Goal: Task Accomplishment & Management: Complete application form

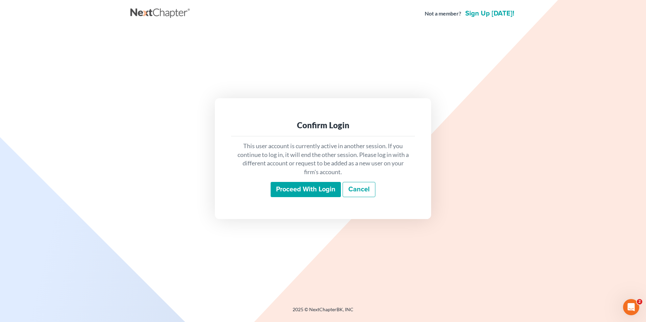
click at [302, 193] on input "Proceed with login" at bounding box center [306, 190] width 70 height 16
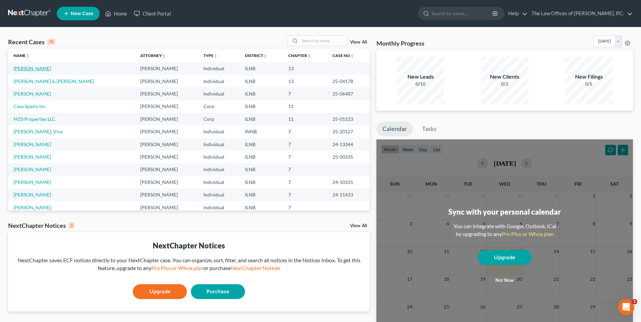
click at [28, 70] on link "Ragassa, Solomon" at bounding box center [33, 69] width 38 height 6
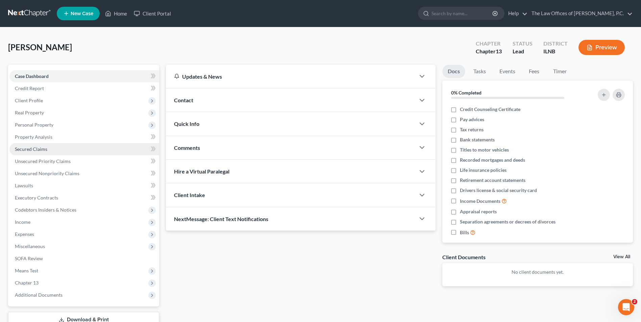
click at [55, 155] on link "Secured Claims" at bounding box center [84, 149] width 150 height 12
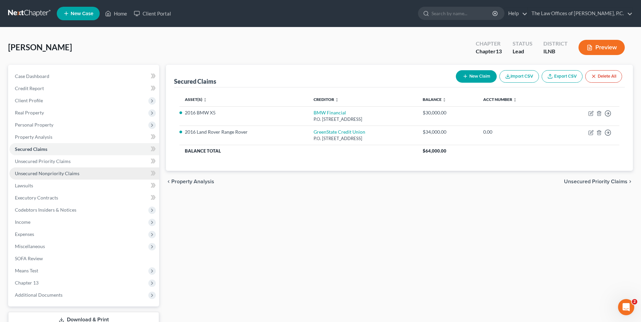
click at [46, 170] on link "Unsecured Nonpriority Claims" at bounding box center [84, 174] width 150 height 12
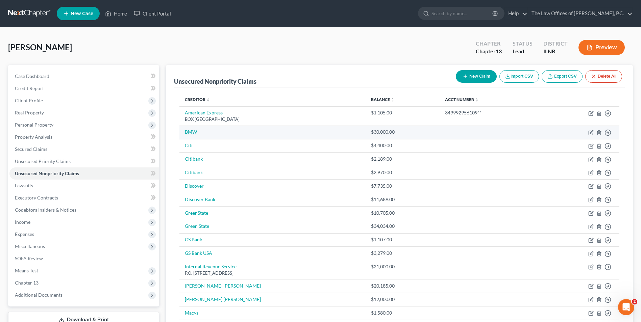
click at [192, 131] on link "BMW" at bounding box center [191, 132] width 12 height 6
select select "0"
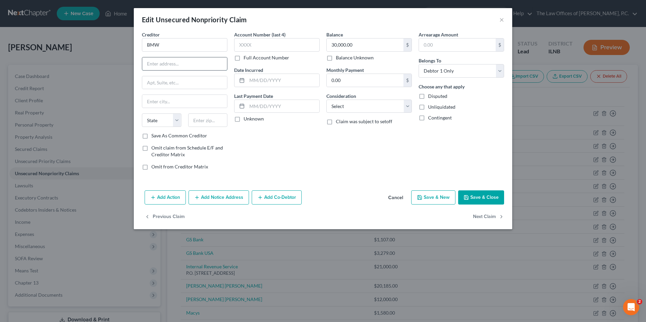
click at [155, 65] on input "text" at bounding box center [184, 63] width 85 height 13
paste input ".O. BOX 78103"
type input "P.O. BOX 78103"
click at [206, 120] on input "text" at bounding box center [208, 121] width 40 height 14
type input "85062"
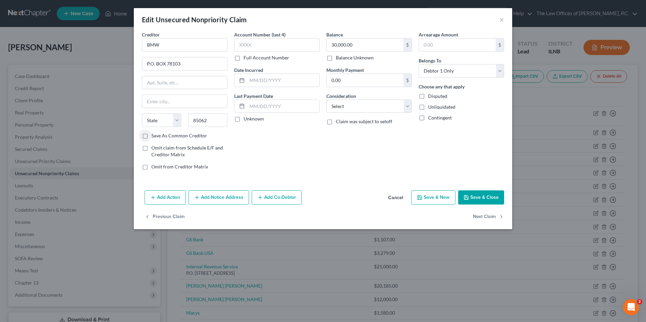
type input "Phoenix"
select select "3"
click at [479, 199] on button "Save & Close" at bounding box center [481, 198] width 46 height 14
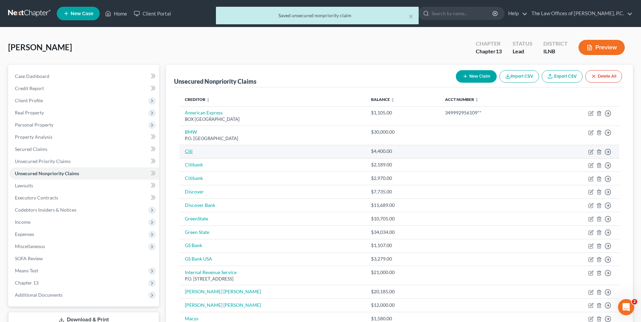
click at [191, 151] on link "Citi" at bounding box center [189, 151] width 8 height 6
select select "0"
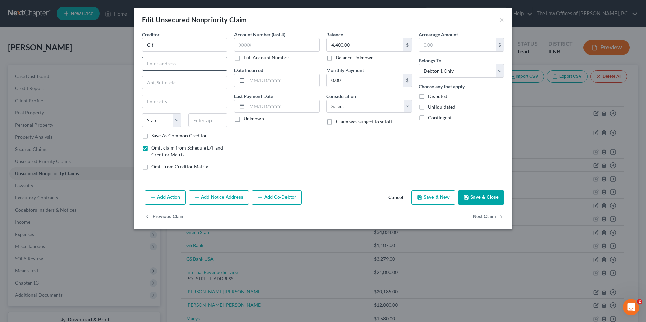
click at [156, 66] on input "text" at bounding box center [184, 63] width 85 height 13
paste input "PO Box 70166"
type input "PO Box 70166"
click at [195, 123] on input "text" at bounding box center [208, 121] width 40 height 14
type input "19176"
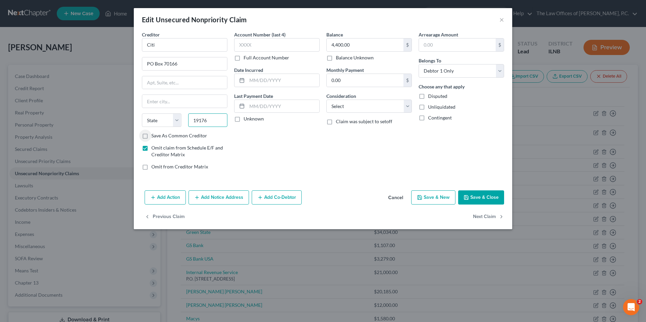
click at [219, 119] on input "19176" at bounding box center [208, 121] width 40 height 14
click at [162, 103] on input "text" at bounding box center [184, 101] width 85 height 13
click at [149, 100] on input "text" at bounding box center [184, 101] width 85 height 13
type input "p"
select select "39"
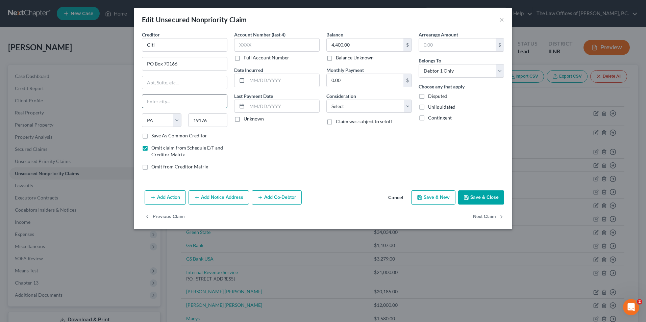
click at [160, 100] on input "text" at bounding box center [184, 101] width 85 height 13
type input "Philadelphia"
click at [479, 198] on button "Save & Close" at bounding box center [481, 198] width 46 height 14
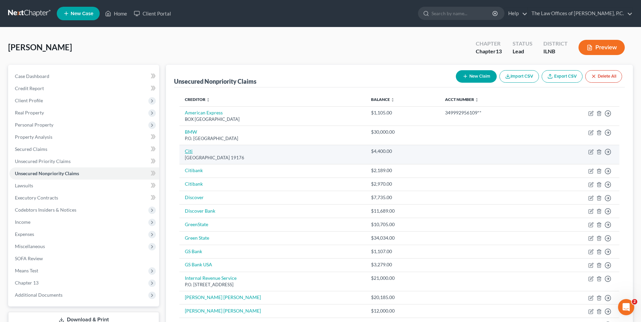
click at [188, 152] on link "Citi" at bounding box center [189, 151] width 8 height 6
select select "39"
select select "0"
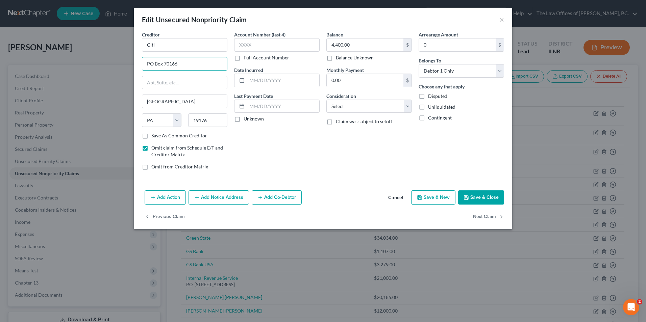
drag, startPoint x: 187, startPoint y: 67, endPoint x: 80, endPoint y: 53, distance: 107.7
click at [80, 53] on div "Edit Unsecured Nonpriority Claim × Creditor * Citi PO Box 70166 Philadelphia St…" at bounding box center [323, 161] width 646 height 322
click at [484, 196] on button "Save & Close" at bounding box center [481, 198] width 46 height 14
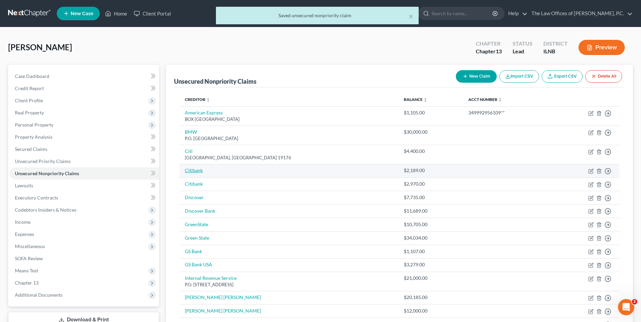
click at [191, 170] on link "Citibank" at bounding box center [194, 171] width 18 height 6
select select "2"
select select "0"
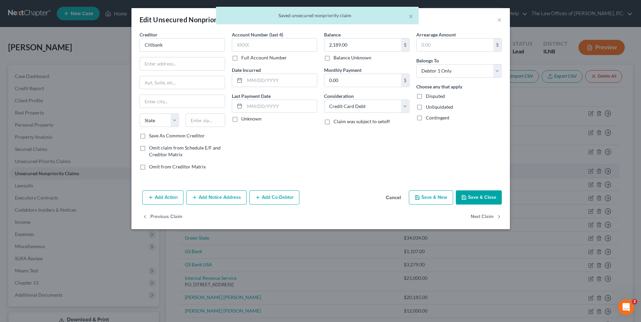
click at [191, 170] on div "Creditor * Citibank State AL AK AR AZ CA CO CT DE DC FL GA GU HI ID IL IN IA KS…" at bounding box center [320, 109] width 378 height 157
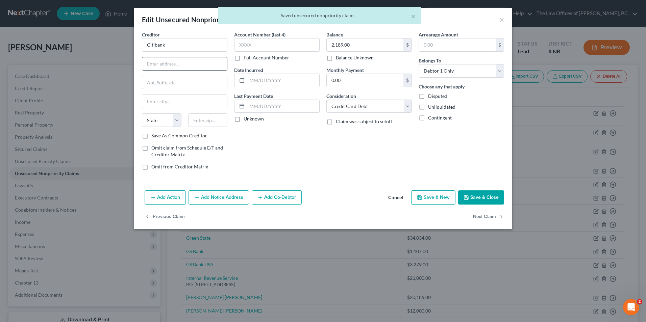
click at [161, 66] on input "text" at bounding box center [184, 63] width 85 height 13
paste input "PO Box 70166"
type input "PO Box 70166"
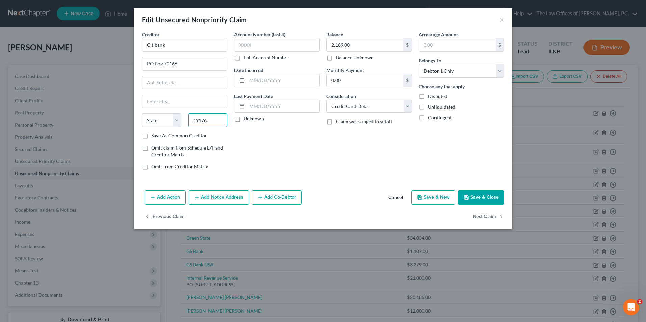
type input "19176"
click at [155, 87] on input "text" at bounding box center [184, 82] width 85 height 13
click at [152, 104] on input "text" at bounding box center [184, 101] width 85 height 13
type input "Philadelphia"
select select "39"
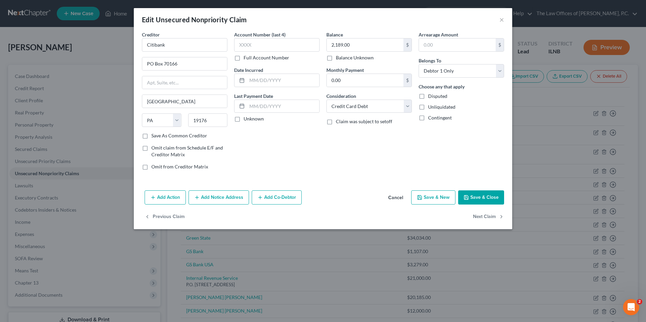
click at [482, 200] on button "Save & Close" at bounding box center [481, 198] width 46 height 14
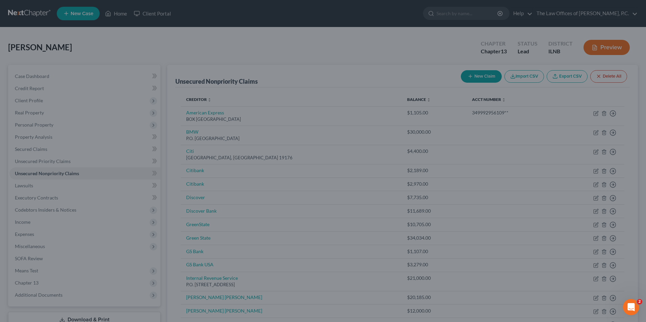
type input "0"
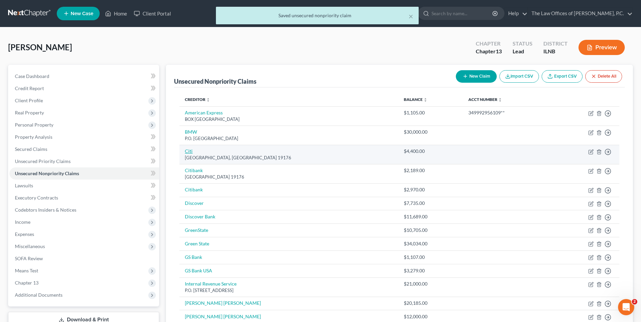
click at [188, 151] on link "Citi" at bounding box center [189, 151] width 8 height 6
select select "39"
select select "0"
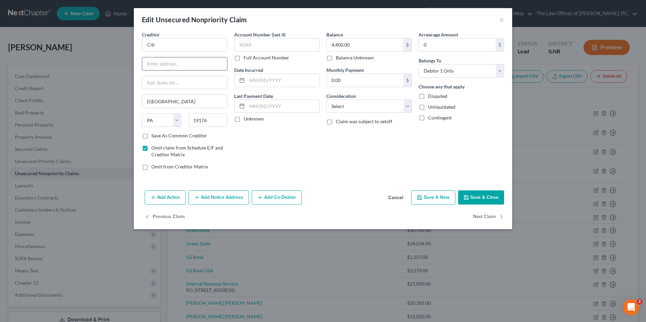
click at [160, 62] on input "text" at bounding box center [184, 63] width 85 height 13
paste input ".O. BOX 9001037"
type input "P..O. BOX 9001037"
drag, startPoint x: 215, startPoint y: 118, endPoint x: 141, endPoint y: 103, distance: 75.4
click at [146, 105] on div "Creditor * Citi P..O. BOX 9001037 Philadelphia State AL AK AR AZ CA CO CT DE DC…" at bounding box center [184, 81] width 85 height 101
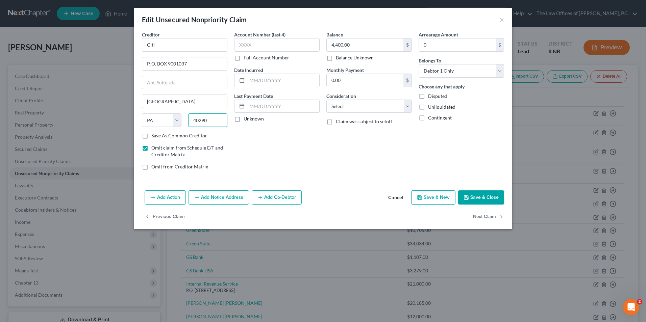
type input "40290"
type input "Louisville"
select select "18"
click at [481, 196] on button "Save & Close" at bounding box center [481, 198] width 46 height 14
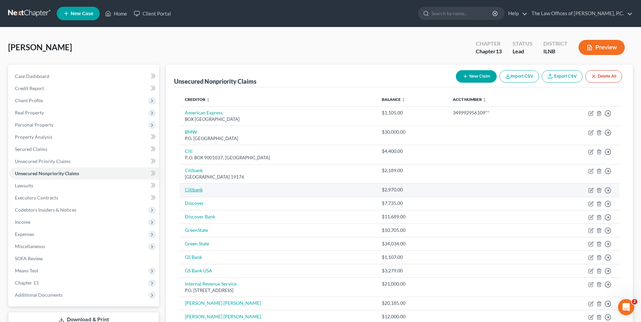
click at [195, 189] on link "Citibank" at bounding box center [194, 190] width 18 height 6
select select "0"
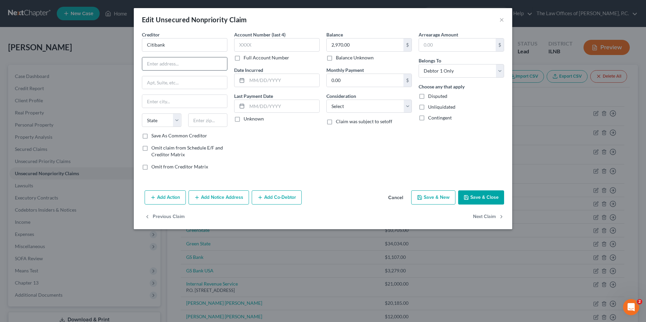
click at [159, 67] on input "text" at bounding box center [184, 63] width 85 height 13
type input "P.O. Box 70166"
type input "19176"
click at [189, 95] on input "text" at bounding box center [184, 101] width 85 height 13
type input "Philadelphia"
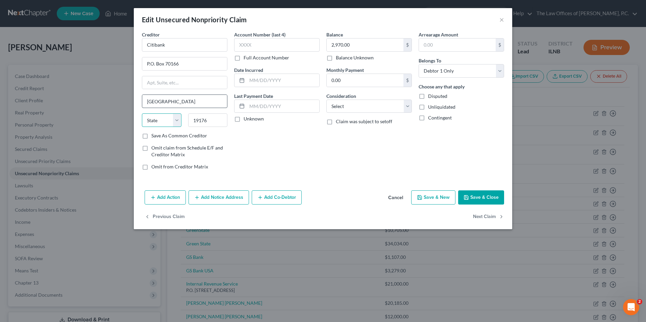
select select "39"
click at [477, 196] on button "Save & Close" at bounding box center [481, 198] width 46 height 14
type input "0"
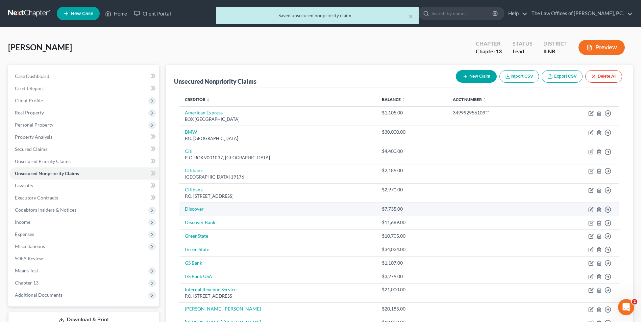
click at [193, 209] on link "Discover" at bounding box center [194, 209] width 19 height 6
select select "0"
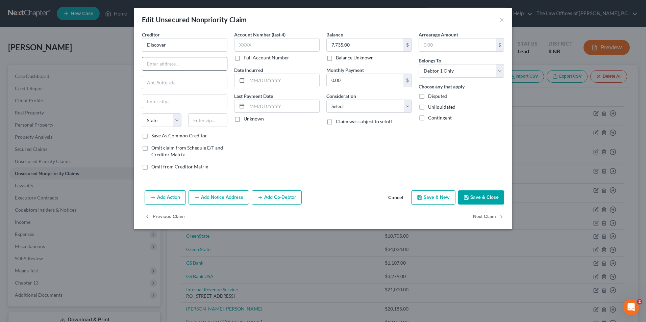
click at [162, 67] on input "text" at bounding box center [184, 63] width 85 height 13
paste input "PO Box 30417"
type input "PO Box 30417"
click at [209, 123] on input "text" at bounding box center [208, 121] width 40 height 14
type input "84130"
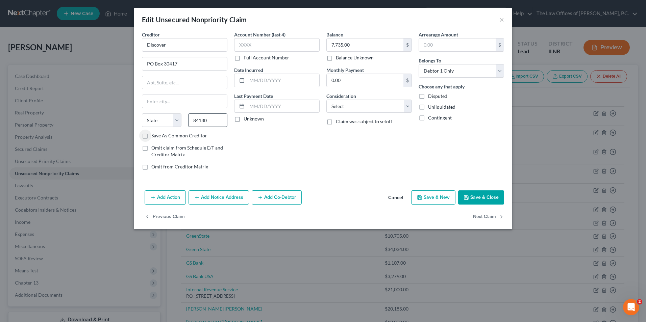
type input "Salt Lake City"
select select "46"
click at [483, 198] on button "Save & Close" at bounding box center [481, 198] width 46 height 14
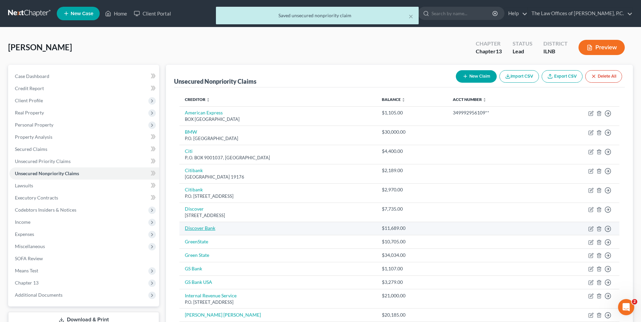
click at [188, 228] on link "Discover Bank" at bounding box center [200, 228] width 30 height 6
select select "2"
select select "0"
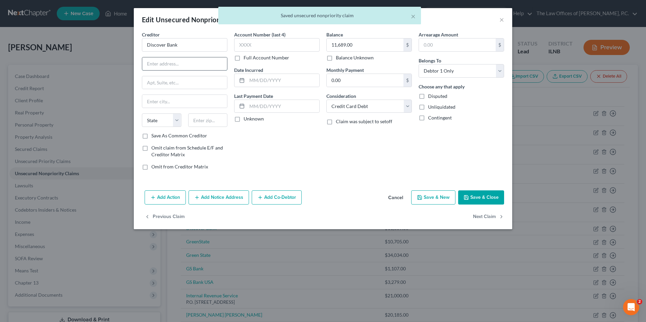
click at [170, 66] on input "text" at bounding box center [184, 63] width 85 height 13
paste input "PO Box 30417"
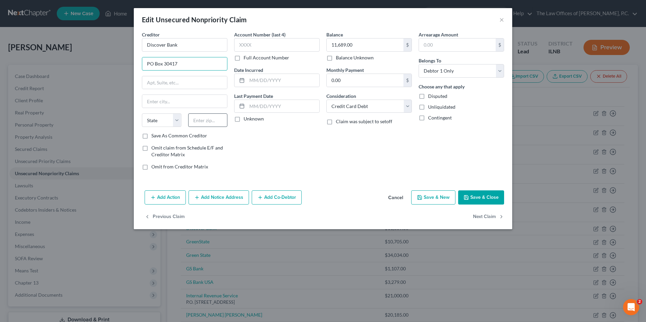
type input "PO Box 30417"
click at [191, 117] on input "text" at bounding box center [208, 121] width 40 height 14
type input "84130"
type input "Salt Lake City"
select select "46"
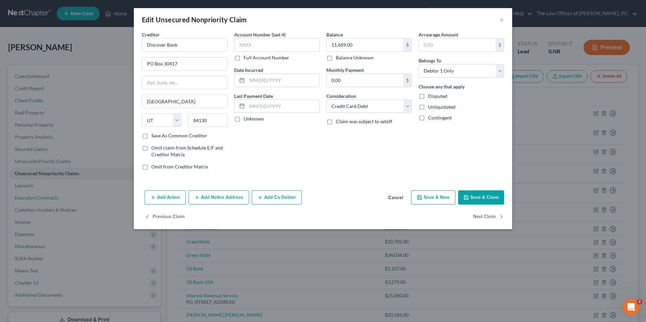
click at [475, 204] on button "Save & Close" at bounding box center [481, 198] width 46 height 14
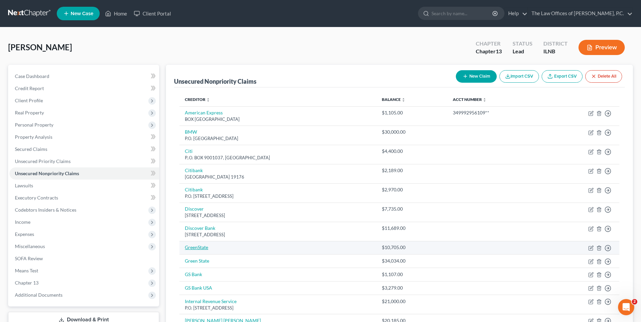
click at [198, 249] on link "GreenState" at bounding box center [196, 248] width 23 height 6
select select "0"
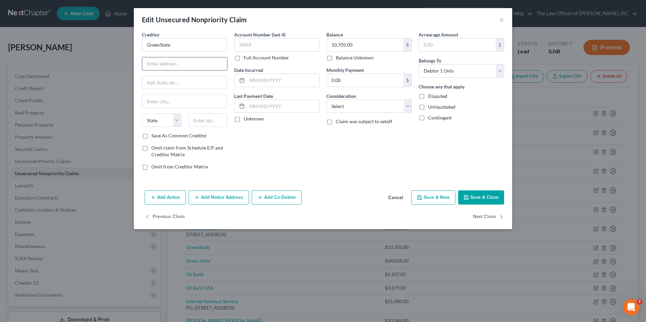
click at [159, 67] on input "text" at bounding box center [184, 63] width 85 height 13
paste input "PO Box 925"
type input "PO Box 925"
click at [205, 122] on input "text" at bounding box center [208, 121] width 40 height 14
type input "52317"
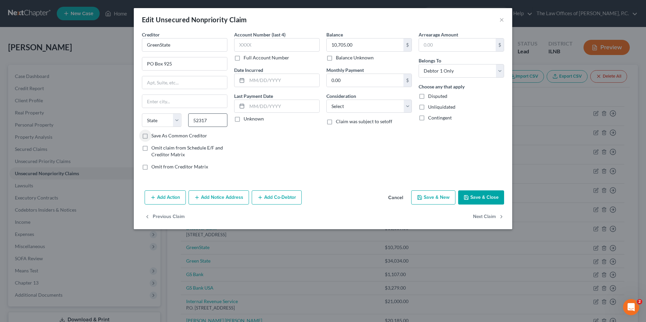
type input "North Liberty"
select select "16"
click at [151, 135] on label "Save As Common Creditor" at bounding box center [179, 135] width 56 height 7
click at [154, 135] on input "Save As Common Creditor" at bounding box center [156, 134] width 4 height 4
click at [481, 202] on button "Save & Close" at bounding box center [481, 198] width 46 height 14
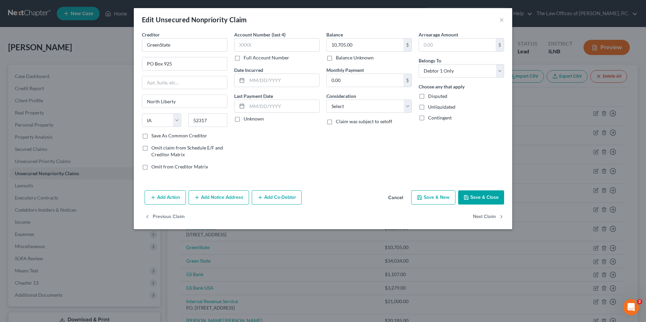
checkbox input "false"
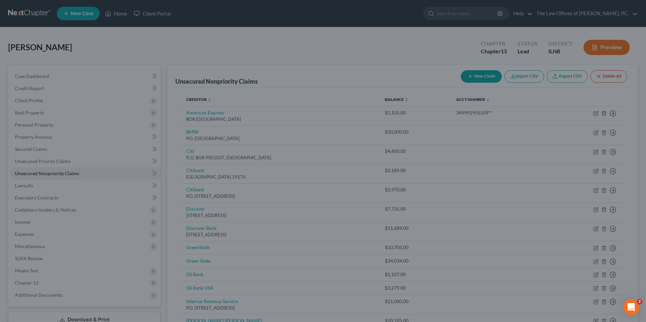
type input "0"
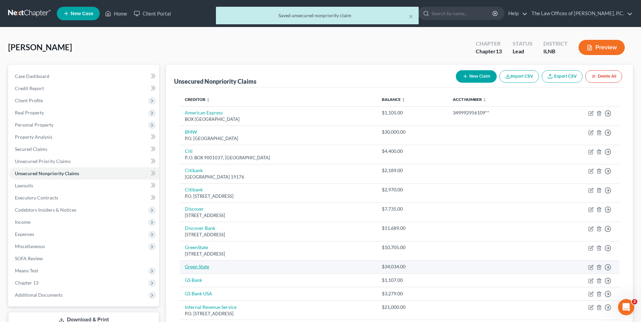
click at [198, 267] on link "Green State" at bounding box center [197, 267] width 24 height 6
select select "0"
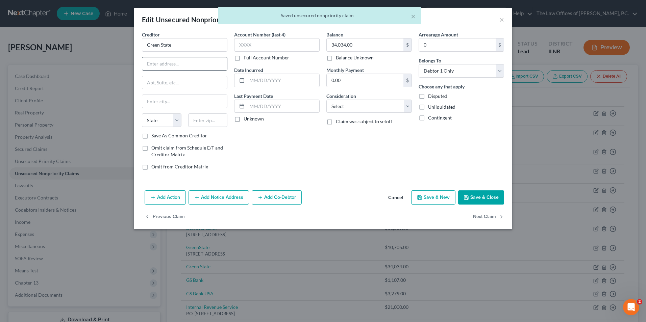
click at [146, 61] on input "text" at bounding box center [184, 63] width 85 height 13
paste input "PO Box 925"
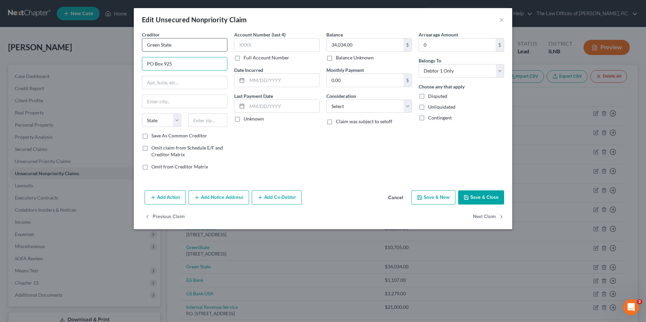
type input "PO Box 925"
click at [175, 43] on input "Green State" at bounding box center [184, 45] width 85 height 14
type input "Green State Credit Union"
click at [199, 118] on input "text" at bounding box center [208, 121] width 40 height 14
type input "50037"
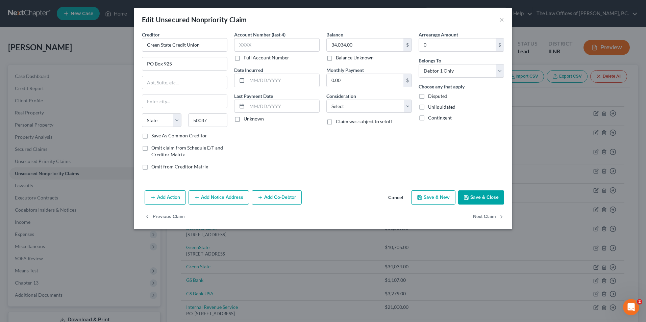
type input "Boone"
select select "16"
click at [460, 198] on button "Save & Close" at bounding box center [481, 198] width 46 height 14
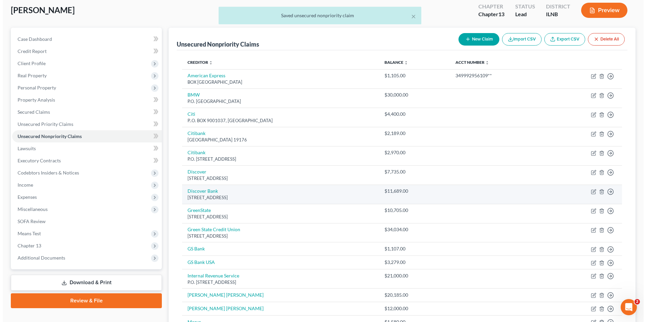
scroll to position [101, 0]
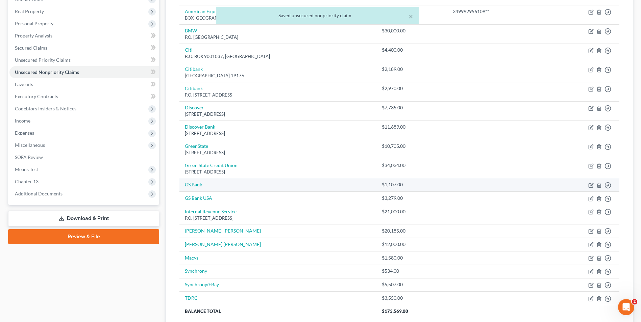
click at [190, 184] on link "GS Bank" at bounding box center [193, 185] width 17 height 6
select select "2"
select select "0"
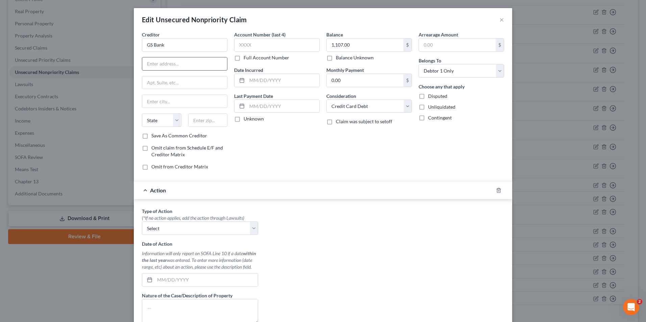
click at [161, 65] on input "text" at bounding box center [184, 63] width 85 height 13
paste input "Lockbox 610"
type input "Lockbox 610"
click at [161, 82] on input "text" at bounding box center [184, 82] width 85 height 13
type input "P.O. box 7247"
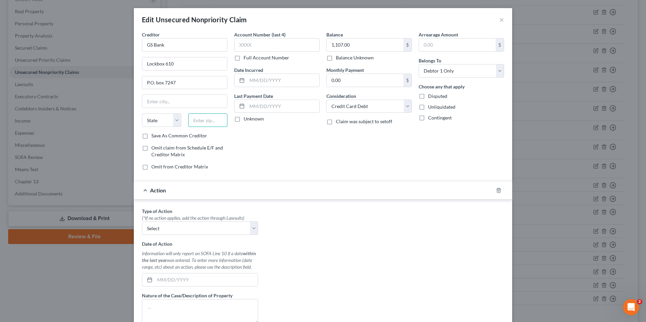
click at [193, 119] on input "text" at bounding box center [208, 121] width 40 height 14
type input "19170"
type input "Philadelphia"
select select "39"
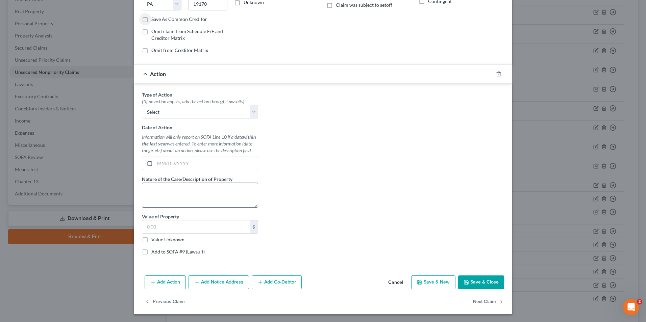
scroll to position [117, 0]
click at [470, 285] on button "Save & Close" at bounding box center [481, 282] width 46 height 14
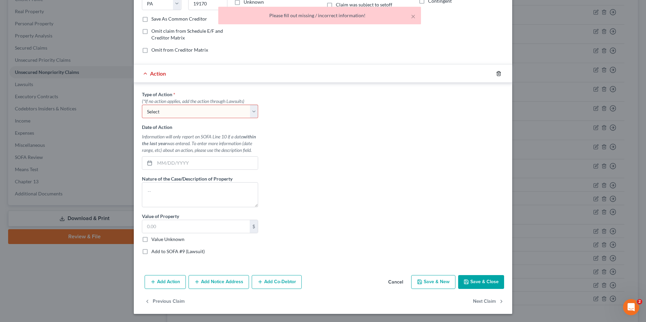
click at [496, 75] on icon "button" at bounding box center [498, 73] width 5 height 5
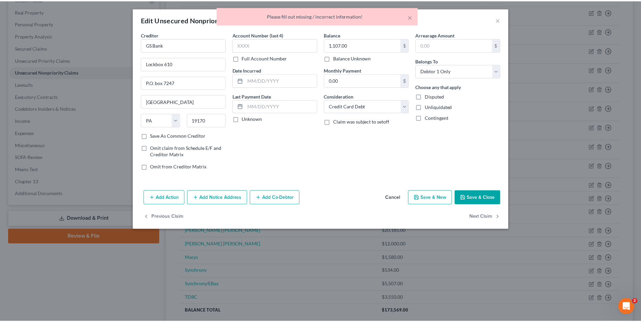
scroll to position [0, 0]
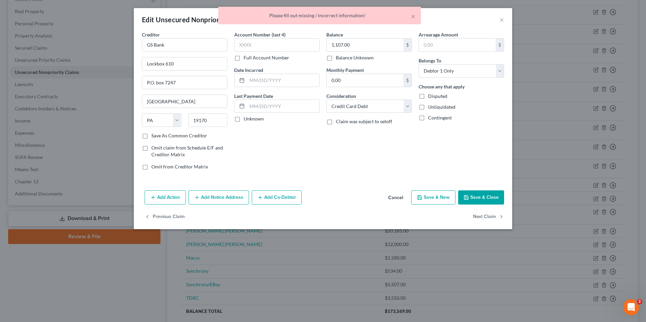
click at [482, 200] on button "Save & Close" at bounding box center [481, 198] width 46 height 14
type input "0"
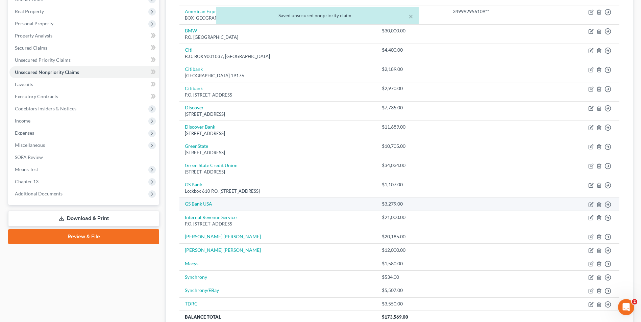
click at [197, 206] on link "GS Bank USA" at bounding box center [198, 204] width 27 height 6
select select "2"
select select "0"
select select "39"
select select "2"
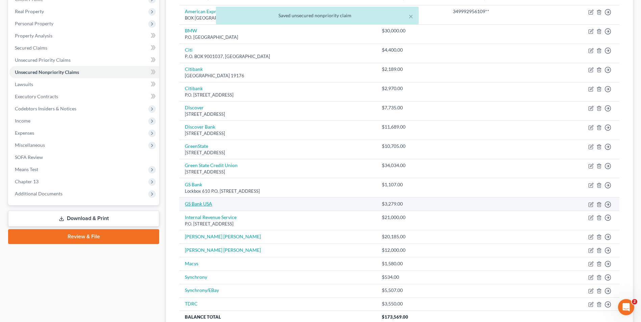
select select "0"
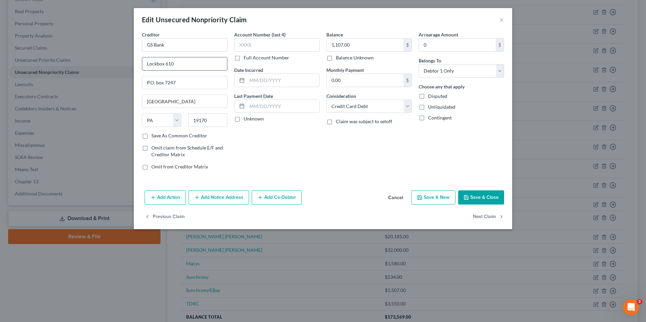
click at [178, 65] on input "Lockbox 610" at bounding box center [184, 63] width 85 height 13
type input "Lockbox 6104"
click at [478, 196] on button "Save & Close" at bounding box center [481, 198] width 46 height 14
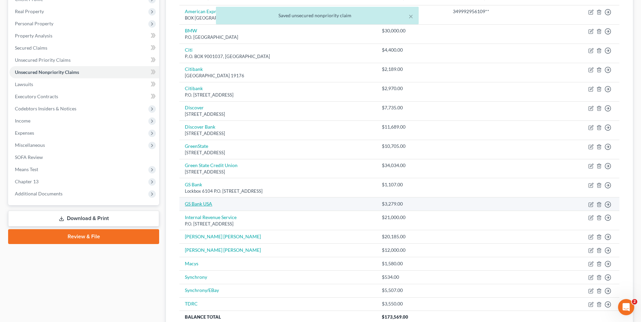
click at [202, 206] on link "GS Bank USA" at bounding box center [198, 204] width 27 height 6
select select "2"
select select "0"
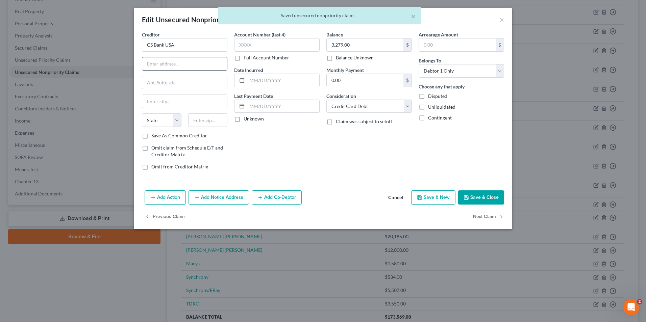
click at [167, 63] on input "text" at bounding box center [184, 63] width 85 height 13
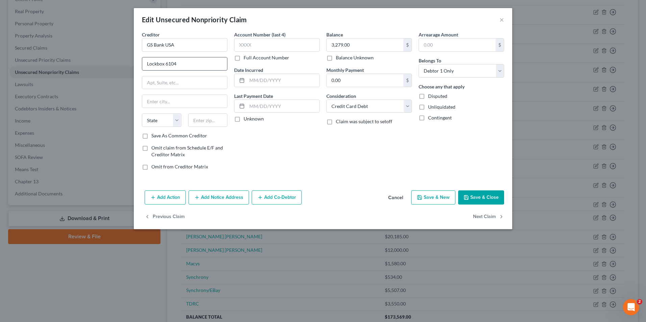
type input "Lockbox 6104"
drag, startPoint x: 331, startPoint y: 24, endPoint x: 282, endPoint y: 26, distance: 48.4
click at [373, 39] on div "Edit Unsecured Nonpriority Claim × Creditor * GS Bank USA Lockbox 6104 State AL…" at bounding box center [323, 118] width 378 height 221
click at [233, 149] on div "Account Number (last 4) Full Account Number Date Incurred Last Payment Date Unk…" at bounding box center [277, 103] width 92 height 145
click at [215, 118] on input "text" at bounding box center [208, 121] width 40 height 14
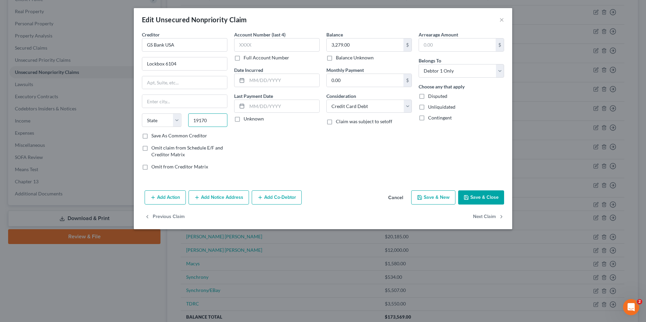
type input "19170"
type input "Philadelphia"
select select "39"
click at [184, 85] on input "text" at bounding box center [184, 82] width 85 height 13
type input "P.O. box 7247"
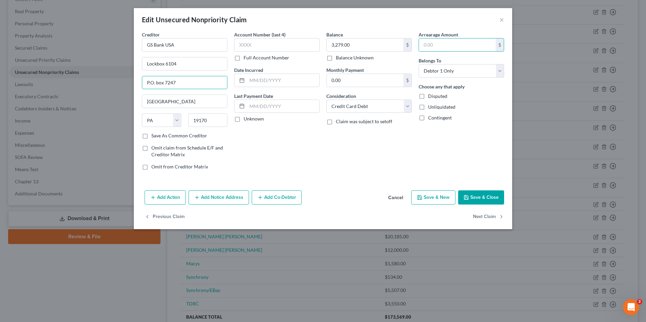
click at [485, 202] on button "Save & Close" at bounding box center [481, 198] width 46 height 14
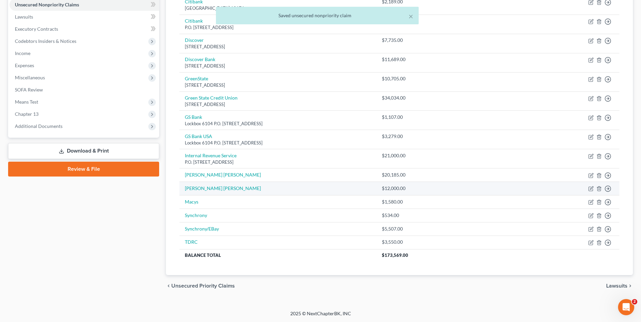
scroll to position [169, 0]
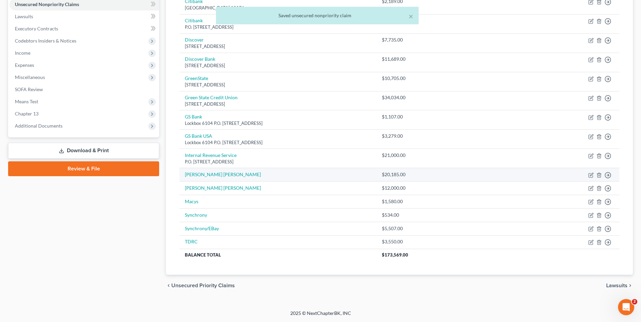
click at [210, 180] on td "JP Morgan Chase" at bounding box center [277, 175] width 197 height 14
click at [213, 179] on td "JP Morgan Chase" at bounding box center [277, 175] width 197 height 14
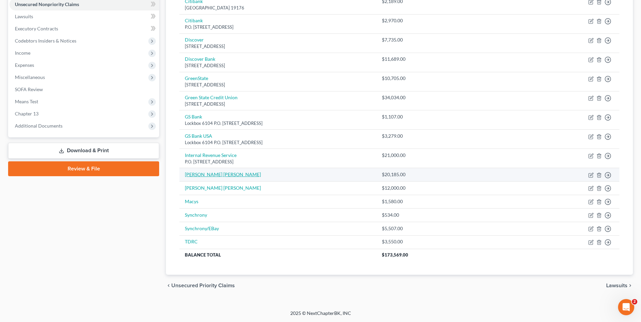
click at [193, 175] on link "JP Morgan Chase" at bounding box center [223, 175] width 76 height 6
select select "0"
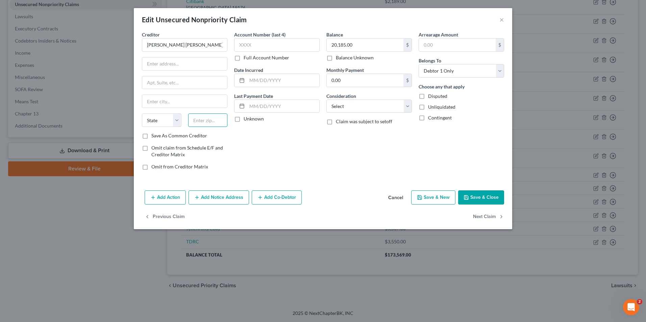
click at [209, 124] on input "text" at bounding box center [208, 121] width 40 height 14
type input "60197"
type input "Carol Stream"
select select "14"
click at [157, 56] on div "Creditor * JP Morgan Chase Carol Stream State AL AK AR AZ CA CO CT DE DC FL GA …" at bounding box center [184, 81] width 85 height 101
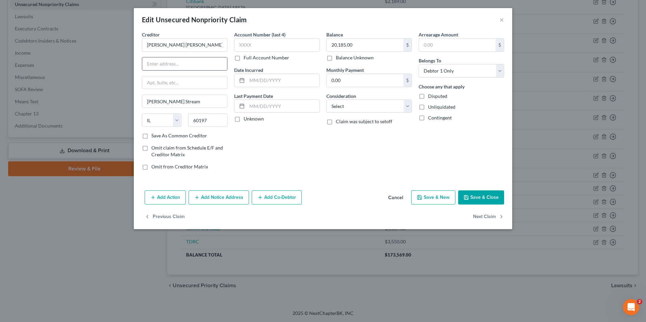
click at [154, 66] on input "text" at bounding box center [184, 63] width 85 height 13
paste input "P.O. Box 6294"
type input "P.O. Box 6294"
click at [486, 201] on button "Save & Close" at bounding box center [481, 198] width 46 height 14
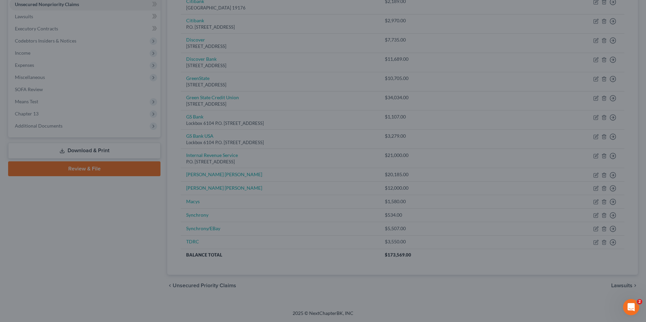
type input "0"
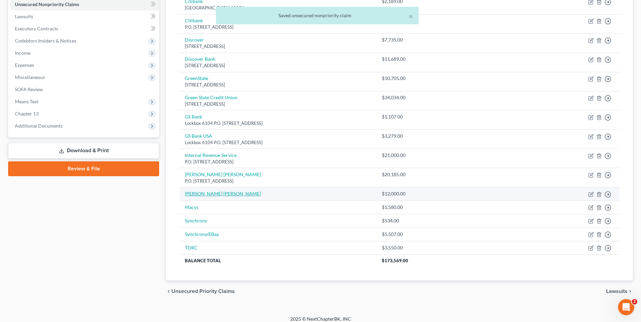
click at [205, 195] on link "JP Morgan Chase" at bounding box center [223, 194] width 76 height 6
select select "0"
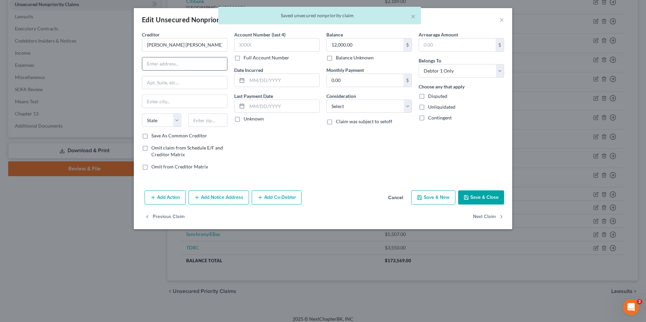
click at [164, 68] on input "text" at bounding box center [184, 63] width 85 height 13
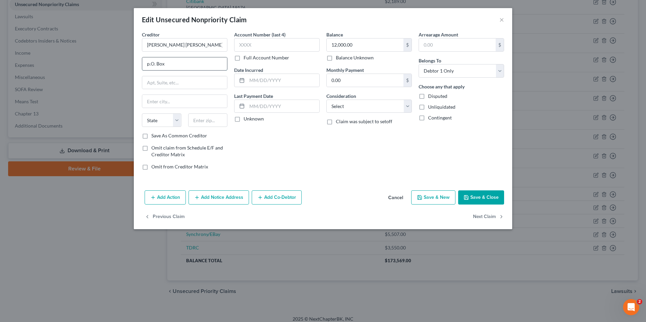
click at [179, 59] on input "p.O. Box" at bounding box center [184, 63] width 85 height 13
type input "p.O. Box 6294"
click at [209, 118] on input "text" at bounding box center [208, 121] width 40 height 14
type input "60197"
type input "Carol Stream"
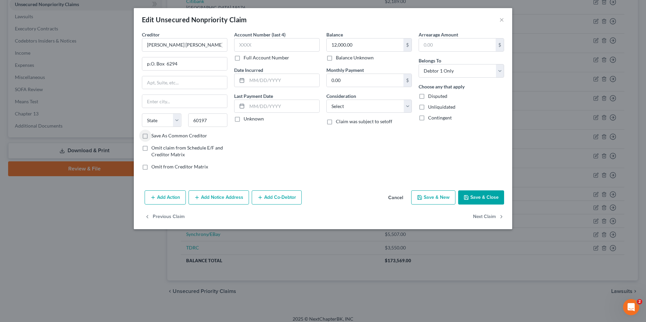
select select "14"
click at [484, 205] on div "Add Action Add Notice Address Add Co-Debtor Cancel Save & New Save & Close" at bounding box center [323, 199] width 378 height 22
click at [486, 201] on button "Save & Close" at bounding box center [481, 198] width 46 height 14
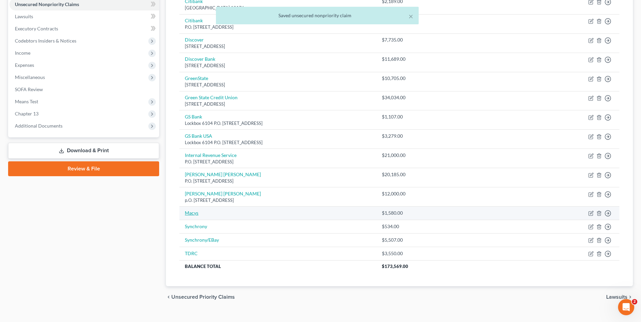
click at [189, 214] on link "Macys" at bounding box center [192, 213] width 14 height 6
select select "0"
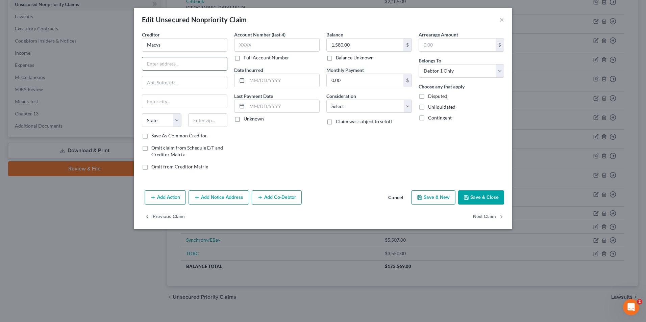
click at [157, 63] on input "text" at bounding box center [184, 63] width 85 height 13
paste input "O Box 9001108"
type input "P.O. Box 9001108"
click at [200, 116] on input "text" at bounding box center [208, 121] width 40 height 14
type input "40290"
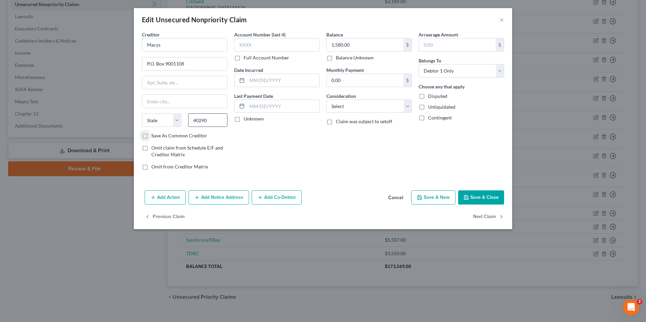
type input "Louisville"
select select "18"
click at [482, 200] on button "Save & Close" at bounding box center [481, 198] width 46 height 14
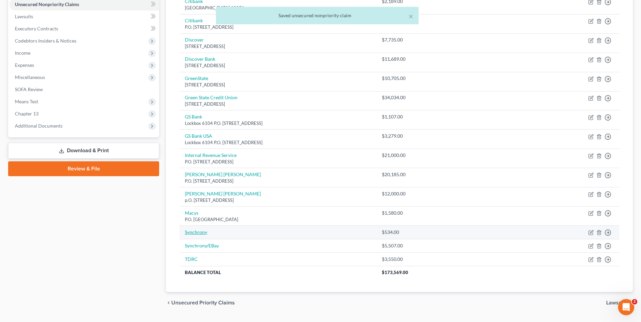
click at [193, 235] on link "Synchrony" at bounding box center [196, 232] width 22 height 6
select select "0"
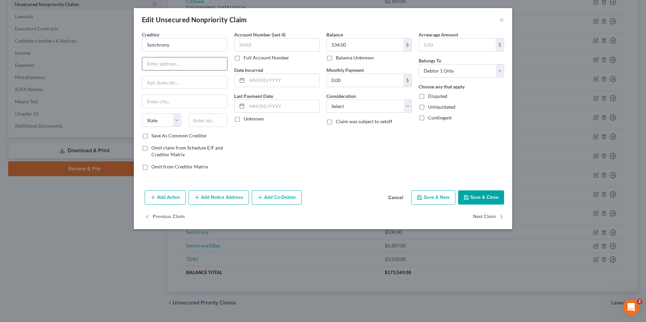
drag, startPoint x: 177, startPoint y: 68, endPoint x: 182, endPoint y: 68, distance: 5.4
click at [182, 68] on input "text" at bounding box center [184, 63] width 85 height 13
paste input "P.O. Box 960061"
type input "P.O. Box 960061"
click at [200, 119] on input "text" at bounding box center [208, 121] width 40 height 14
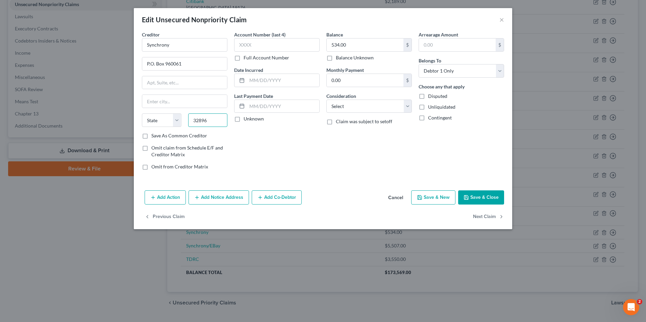
type input "32896"
type input "Orlando"
select select "9"
click at [480, 199] on button "Save & Close" at bounding box center [481, 198] width 46 height 14
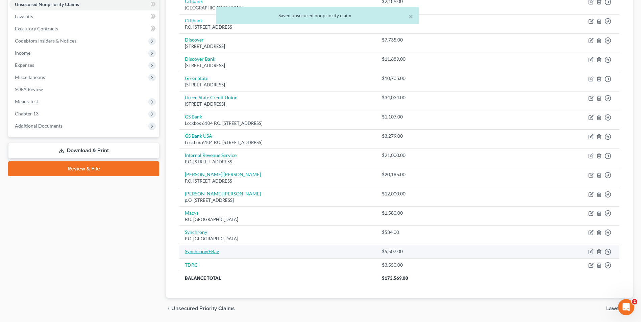
click at [199, 252] on link "Synchrony/EBay" at bounding box center [202, 252] width 34 height 6
select select "0"
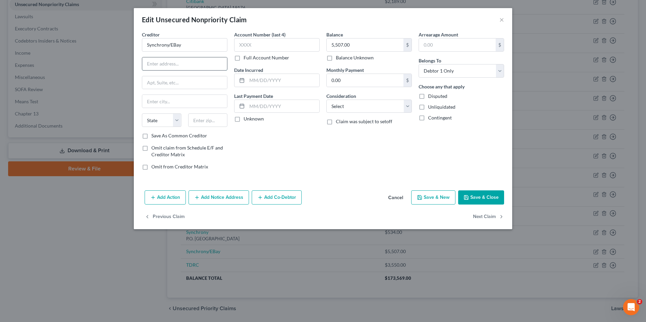
click at [165, 62] on input "text" at bounding box center [184, 63] width 85 height 13
paste input "P.O. Box 960061"
type input "P.O. Box 960061"
click at [203, 122] on input "text" at bounding box center [208, 121] width 40 height 14
type input "32896"
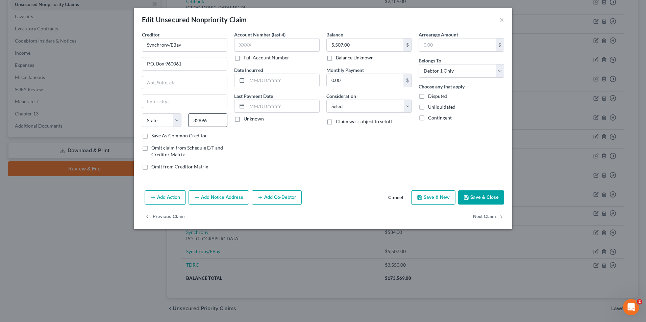
type input "Orlando"
select select "9"
click at [478, 195] on button "Save & Close" at bounding box center [481, 198] width 46 height 14
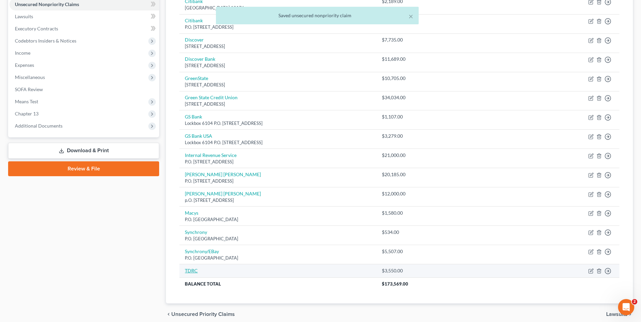
click at [191, 269] on link "TDRC" at bounding box center [191, 271] width 13 height 6
select select "0"
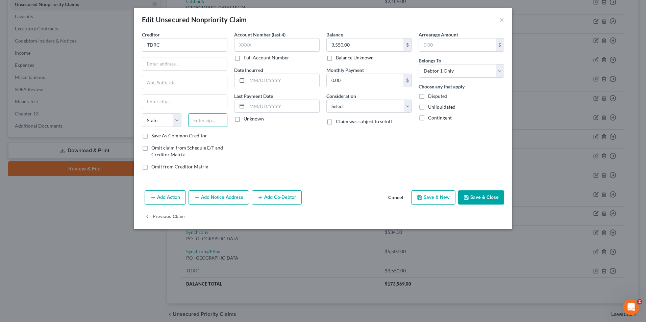
click at [201, 125] on input "text" at bounding box center [208, 121] width 40 height 14
type input "31902"
type input "Columbus"
select select "10"
click at [165, 69] on input "text" at bounding box center [184, 63] width 85 height 13
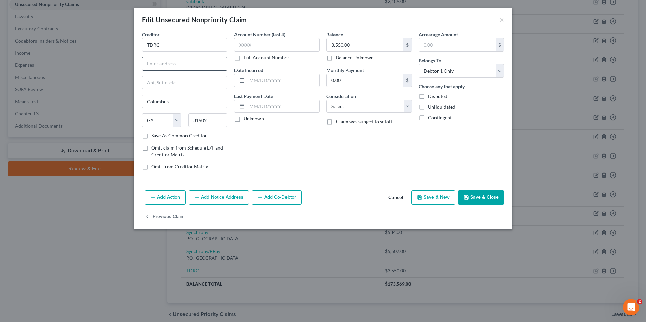
paste input "PO Box 2307"
type input "PO Box 2307"
drag, startPoint x: 155, startPoint y: 44, endPoint x: 185, endPoint y: 45, distance: 29.8
click at [158, 44] on input "TDRC" at bounding box center [184, 45] width 85 height 14
type input "TD Card Services"
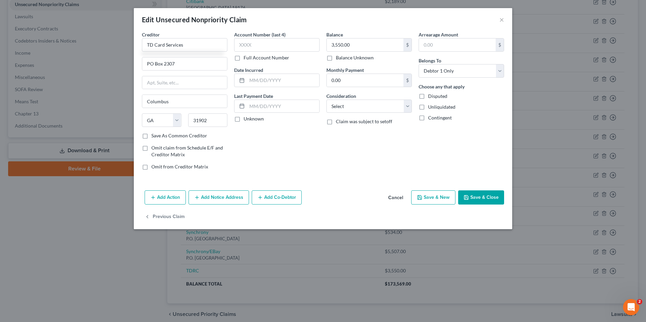
click at [479, 199] on button "Save & Close" at bounding box center [481, 198] width 46 height 14
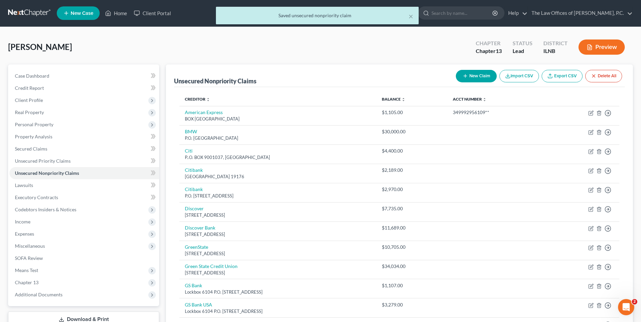
scroll to position [0, 0]
click at [32, 234] on span "Expenses" at bounding box center [24, 234] width 19 height 6
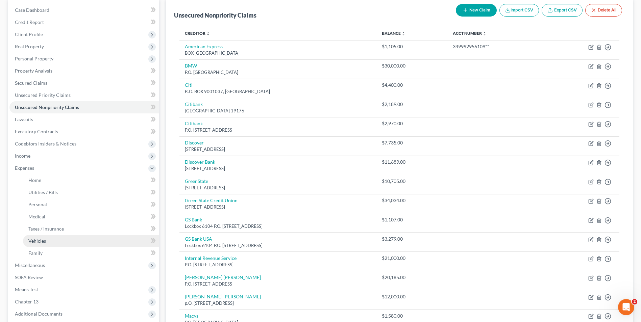
scroll to position [68, 0]
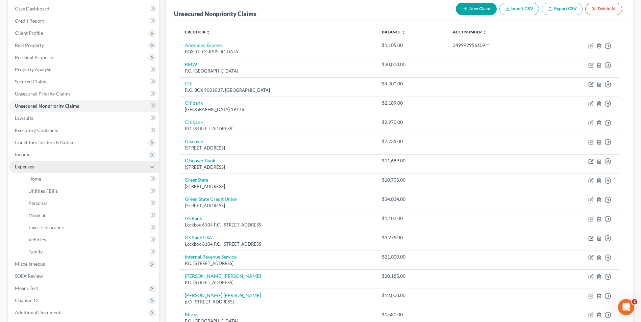
click at [32, 166] on span "Expenses" at bounding box center [24, 167] width 19 height 6
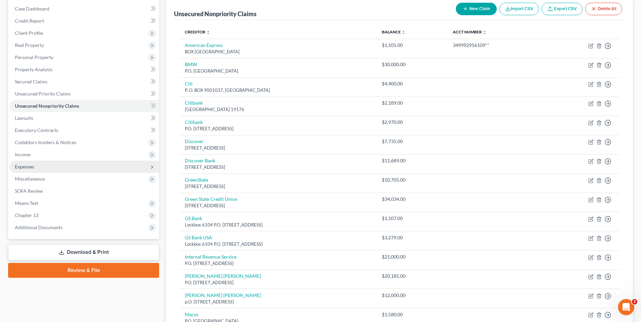
click at [31, 168] on span "Expenses" at bounding box center [24, 167] width 19 height 6
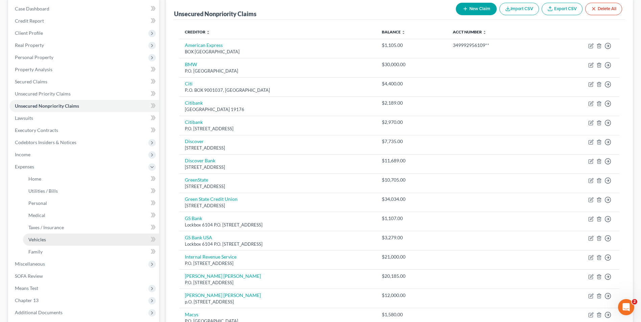
click at [50, 239] on link "Vehicles" at bounding box center [91, 240] width 136 height 12
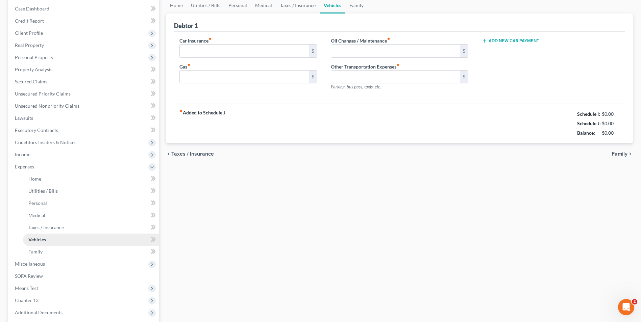
type input "360.00"
type input "0.00"
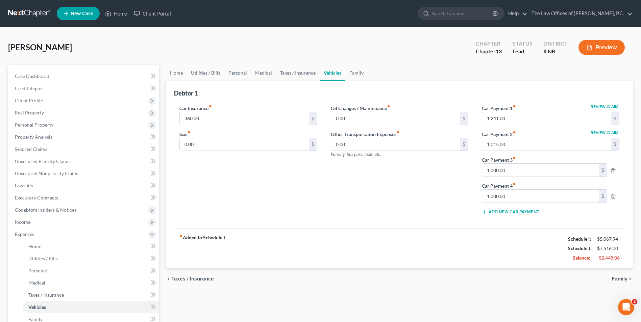
click at [328, 74] on link "Vehicles" at bounding box center [333, 73] width 26 height 16
click at [608, 107] on button "Review Claim" at bounding box center [605, 107] width 30 height 4
select select "36"
select select "2"
select select "0"
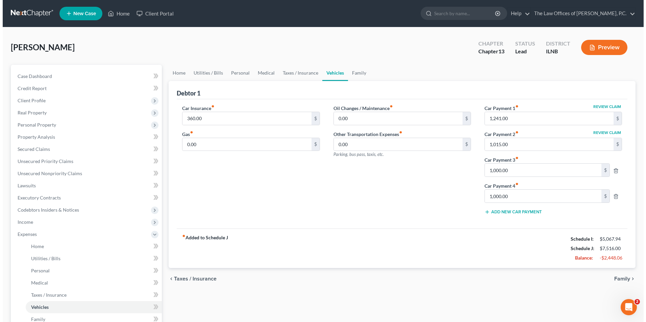
select select "0"
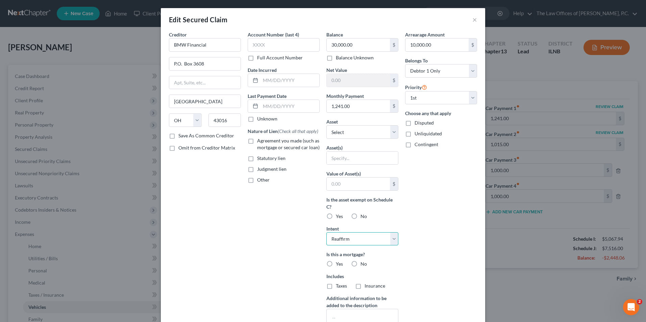
click at [390, 240] on select "Select Surrender Redeem Reaffirm Avoid Other" at bounding box center [362, 240] width 72 height 14
click at [326, 233] on select "Select Surrender Redeem Reaffirm Avoid Other" at bounding box center [362, 240] width 72 height 14
click at [361, 263] on label "No" at bounding box center [364, 264] width 6 height 7
click at [363, 263] on input "No" at bounding box center [365, 263] width 4 height 4
radio input "true"
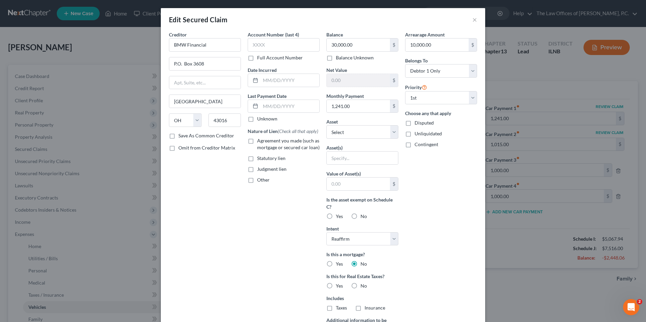
click at [361, 287] on label "No" at bounding box center [364, 286] width 6 height 7
click at [363, 287] on input "No" at bounding box center [365, 285] width 4 height 4
radio input "true"
click at [394, 133] on select "Select Other Multiple Assets Household Goods - unremarkable furnishings for con…" at bounding box center [362, 132] width 72 height 14
click at [256, 231] on div "Account Number (last 4) Full Account Number Date Incurred Last Payment Date Unk…" at bounding box center [283, 196] width 79 height 331
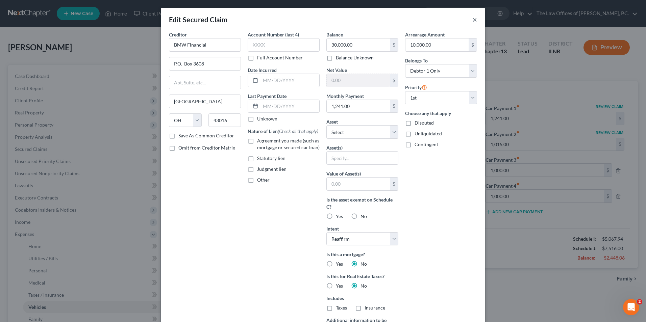
click at [472, 21] on button "×" at bounding box center [474, 20] width 5 height 8
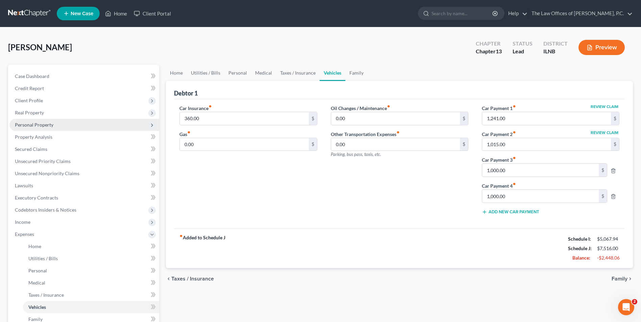
click at [43, 124] on span "Personal Property" at bounding box center [34, 125] width 39 height 6
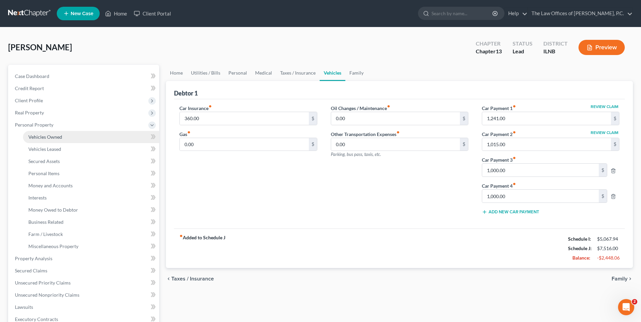
click at [43, 137] on span "Vehicles Owned" at bounding box center [45, 137] width 34 height 6
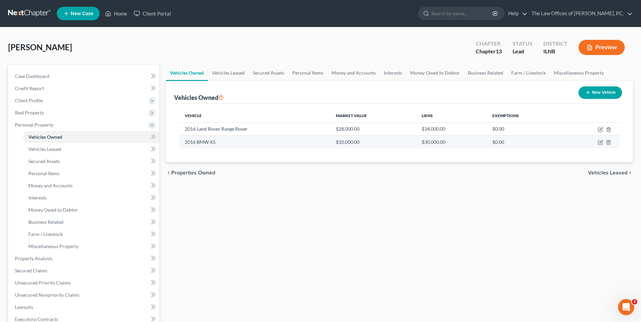
click at [249, 143] on td "2016 BMW X5" at bounding box center [254, 142] width 151 height 13
click at [603, 143] on icon "button" at bounding box center [600, 142] width 5 height 5
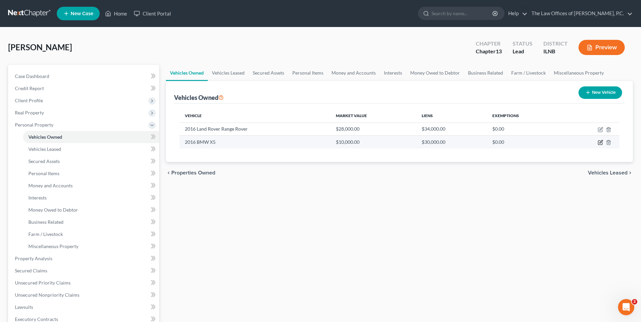
select select "0"
select select "10"
select select "2"
select select "0"
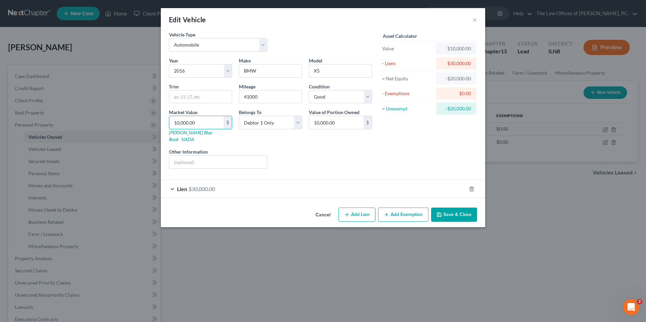
type input "1"
type input "1.00"
type input "13"
type input "13.00"
type input "130"
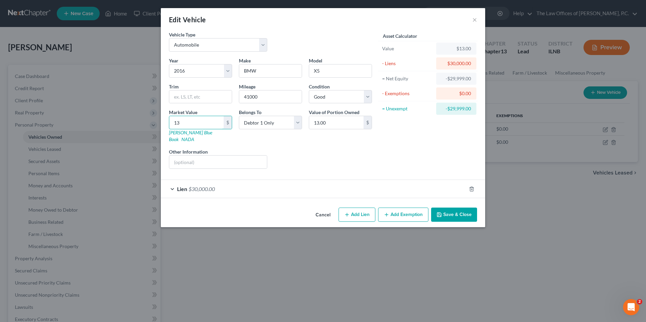
type input "130.00"
type input "1,300"
type input "1,300.00"
type input "1,3000"
type input "13,000.00"
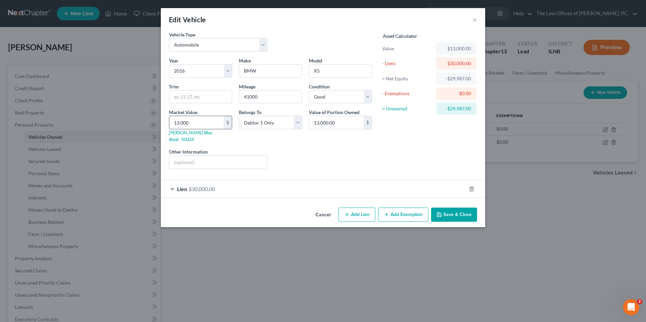
click at [176, 122] on input "13,000" at bounding box center [196, 122] width 54 height 13
type input "1"
type input "1.00"
type input "14"
type input "14.00"
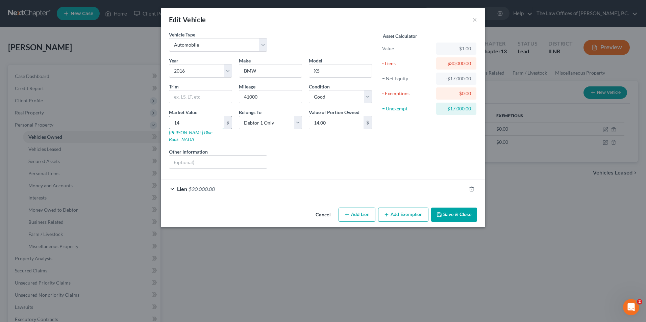
type input "140"
type input "140.00"
type input "1400"
type input "1,400.00"
type input "1,4000"
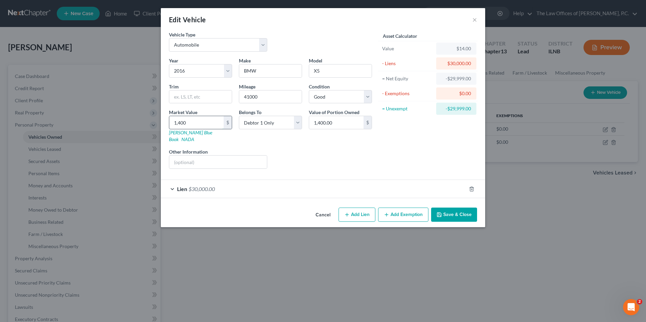
type input "14,000.00"
type input "14,000"
click at [395, 210] on button "Add Exemption" at bounding box center [403, 215] width 50 height 14
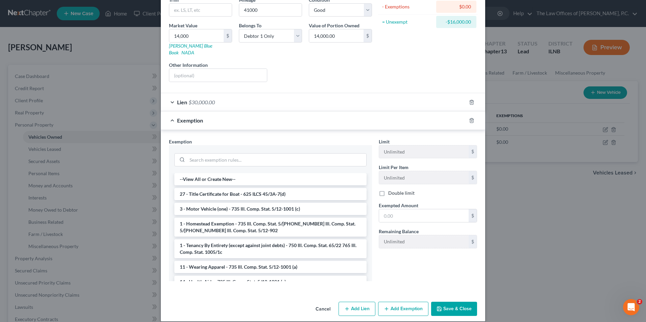
scroll to position [88, 0]
click at [206, 153] on input "search" at bounding box center [276, 159] width 179 height 13
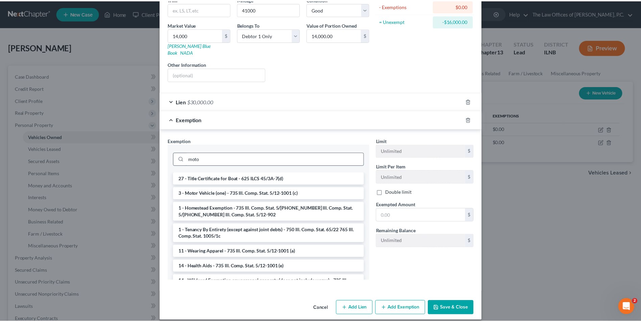
scroll to position [54, 0]
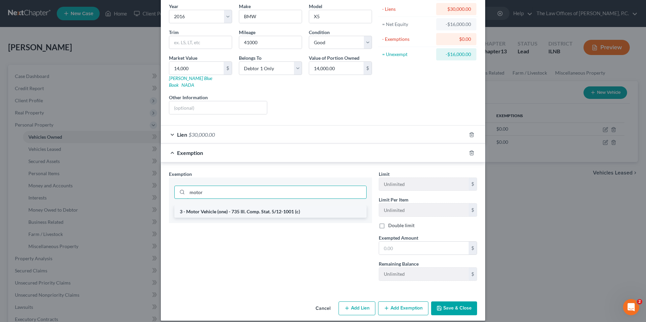
type input "motor"
click at [240, 206] on li "3 - Motor Vehicle (one) - 735 Ill. Comp. Stat. 5/12-1001 (c)" at bounding box center [270, 212] width 192 height 12
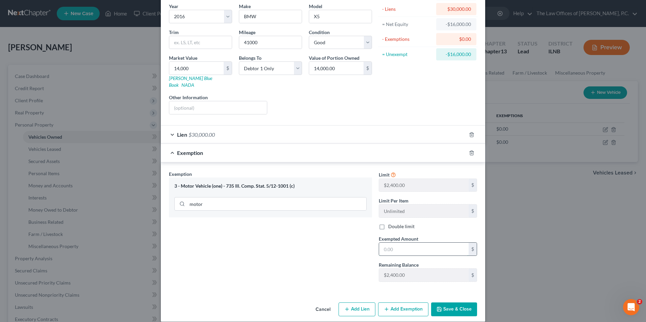
click at [395, 243] on input "text" at bounding box center [424, 249] width 90 height 13
type input "2,400.00"
click at [460, 303] on button "Save & Close" at bounding box center [454, 310] width 46 height 14
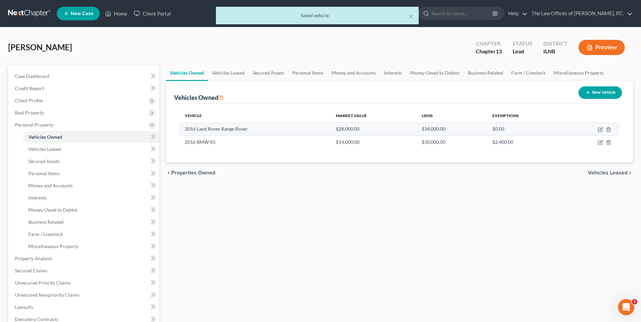
click at [233, 127] on td "2016 Land Rover Range Rover" at bounding box center [254, 129] width 151 height 13
click at [601, 132] on icon "button" at bounding box center [600, 130] width 4 height 4
select select "0"
select select "10"
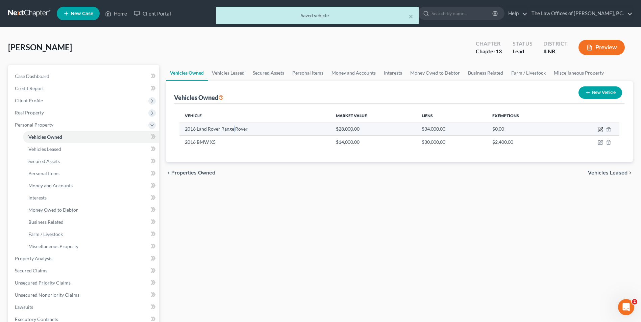
select select "2"
select select "0"
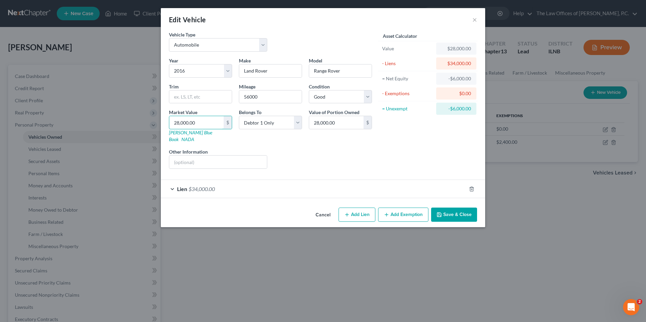
type input "1"
type input "1.00"
type input "17"
type input "17.00"
type input "170"
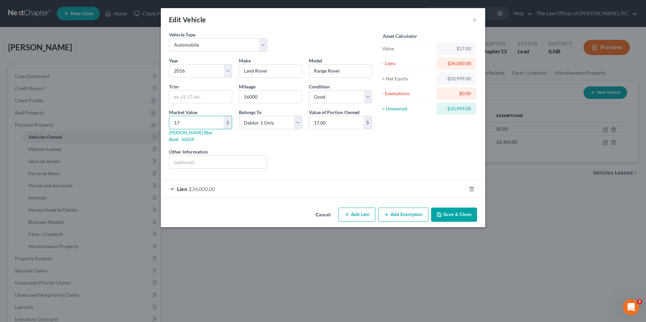
type input "170.00"
type input "1,700"
type input "1,700.00"
type input "1,7000"
type input "17,000.00"
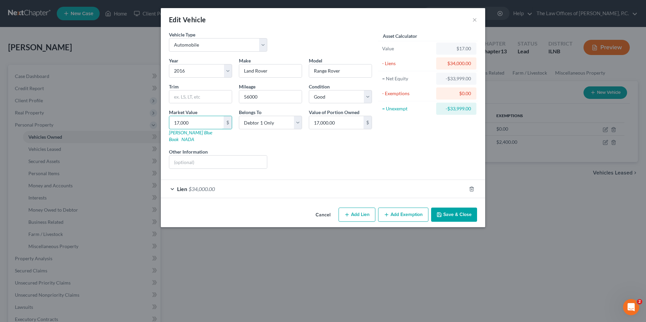
type input "17,000"
click at [440, 212] on icon "button" at bounding box center [439, 214] width 5 height 5
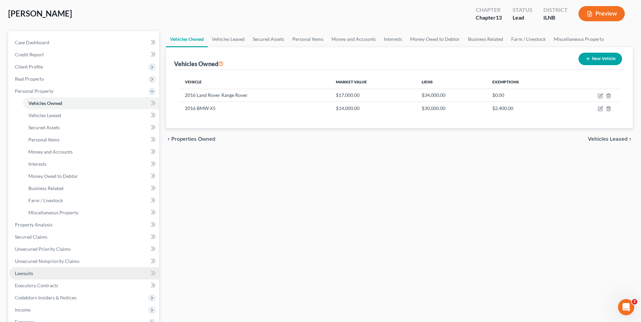
scroll to position [101, 0]
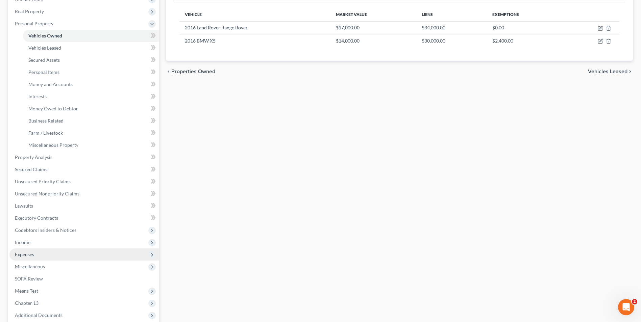
click at [43, 258] on span "Expenses" at bounding box center [84, 255] width 150 height 12
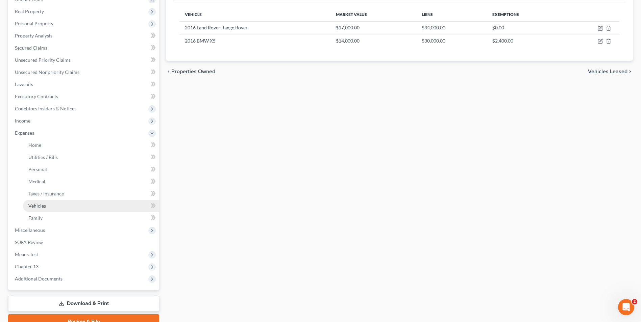
click at [50, 206] on link "Vehicles" at bounding box center [91, 206] width 136 height 12
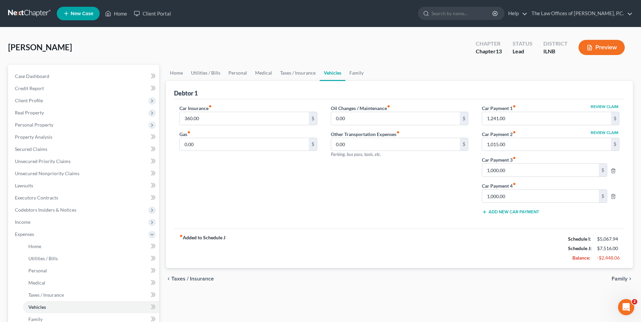
click at [601, 105] on button "Review Claim" at bounding box center [605, 107] width 30 height 4
select select "36"
select select "0"
select select "2"
select select "0"
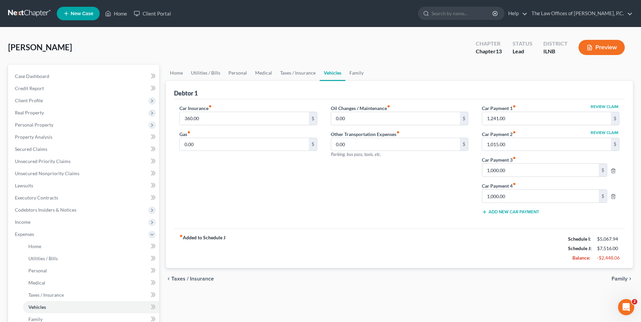
select select "0"
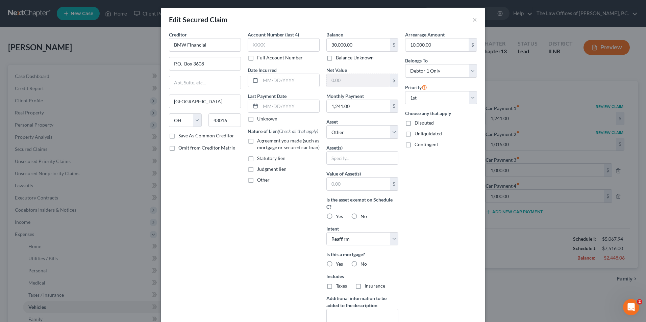
click at [361, 264] on label "No" at bounding box center [364, 264] width 6 height 7
click at [363, 264] on input "No" at bounding box center [365, 263] width 4 height 4
radio input "true"
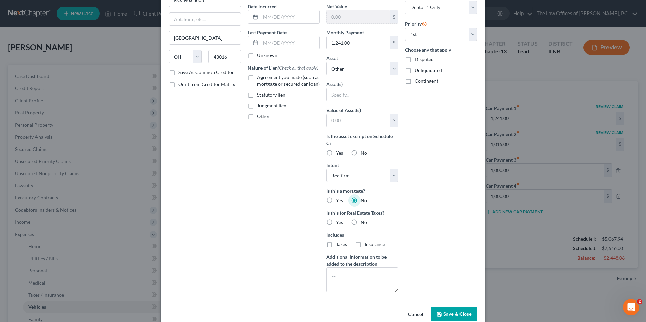
scroll to position [68, 0]
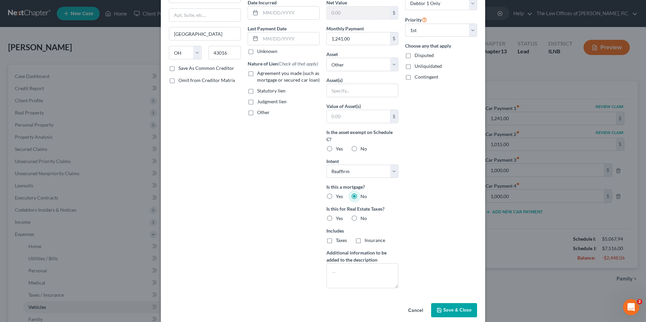
click at [361, 218] on label "No" at bounding box center [364, 218] width 6 height 7
click at [363, 218] on input "No" at bounding box center [365, 217] width 4 height 4
radio input "true"
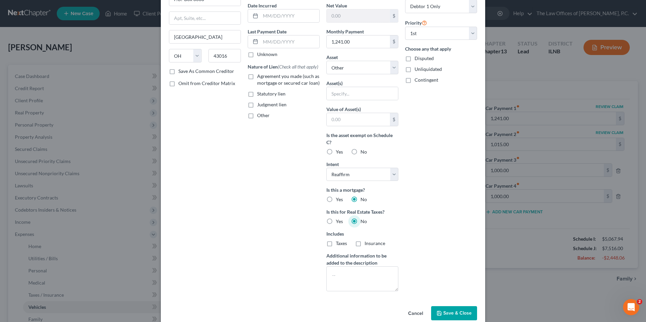
scroll to position [76, 0]
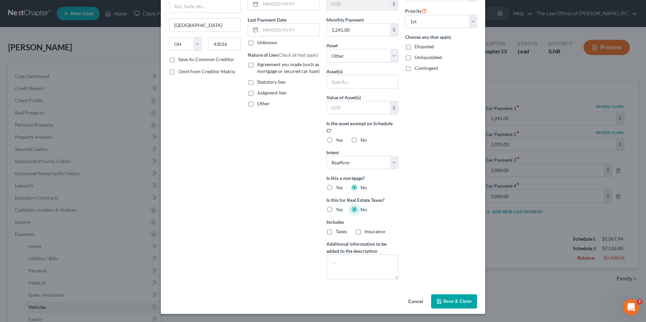
click at [462, 304] on span "Save & Close" at bounding box center [457, 302] width 28 height 6
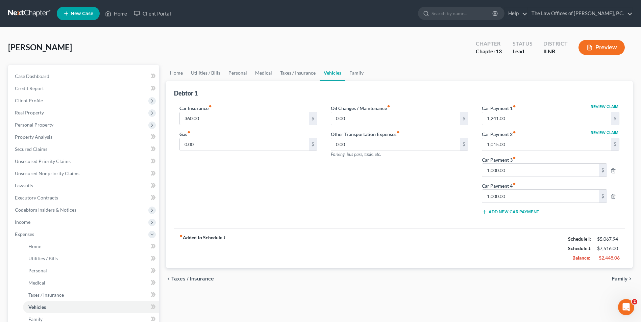
click at [608, 134] on button "Review Claim" at bounding box center [605, 133] width 30 height 4
select select "16"
select select "2"
select select "0"
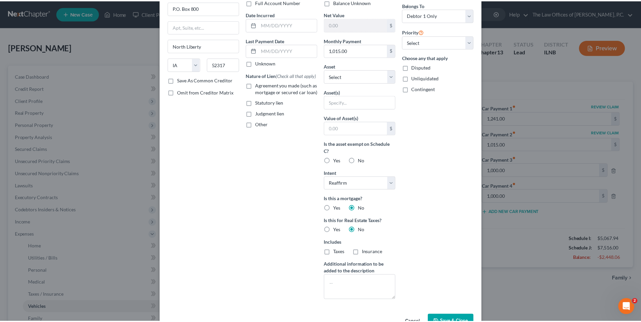
scroll to position [68, 0]
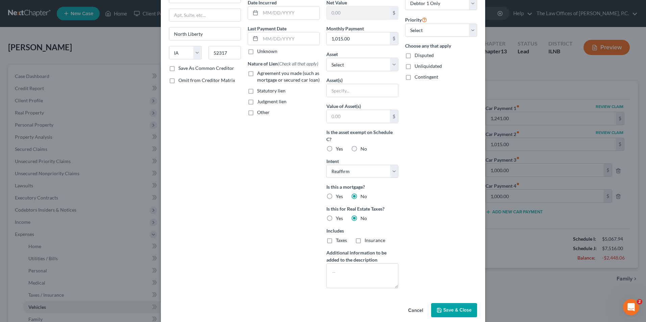
click at [448, 308] on span "Save & Close" at bounding box center [457, 311] width 28 height 6
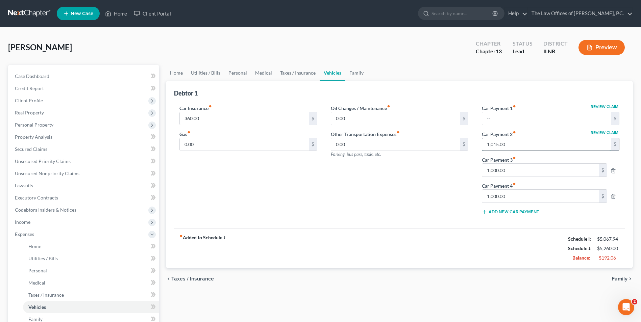
click at [518, 147] on input "1,015.00" at bounding box center [546, 144] width 129 height 13
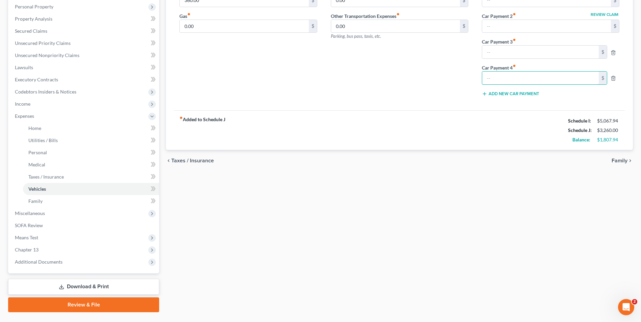
scroll to position [134, 0]
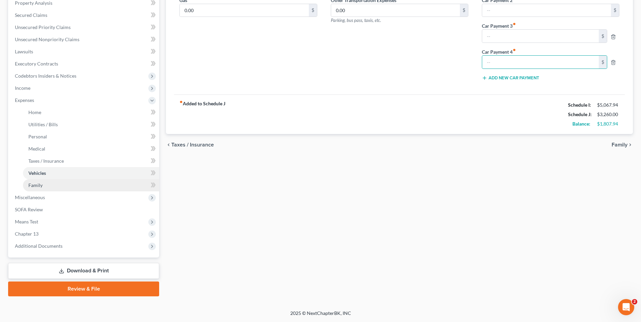
click at [44, 186] on link "Family" at bounding box center [91, 185] width 136 height 12
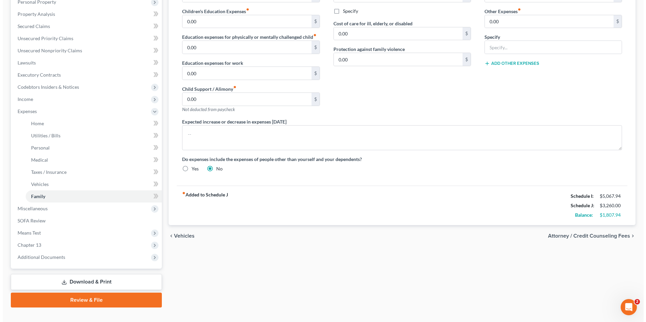
scroll to position [134, 0]
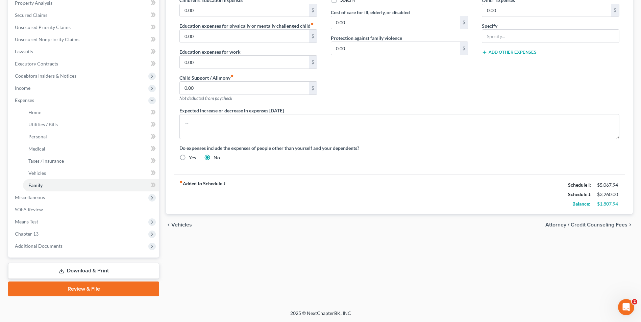
click at [107, 274] on link "Download & Print" at bounding box center [83, 271] width 151 height 16
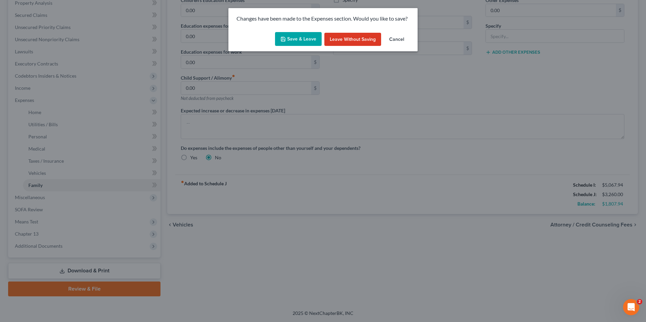
click at [305, 40] on button "Save & Leave" at bounding box center [298, 39] width 47 height 14
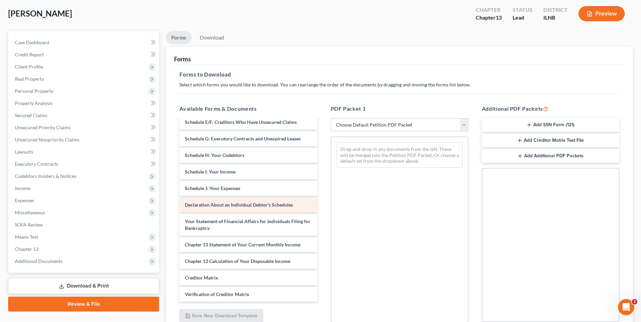
scroll to position [101, 0]
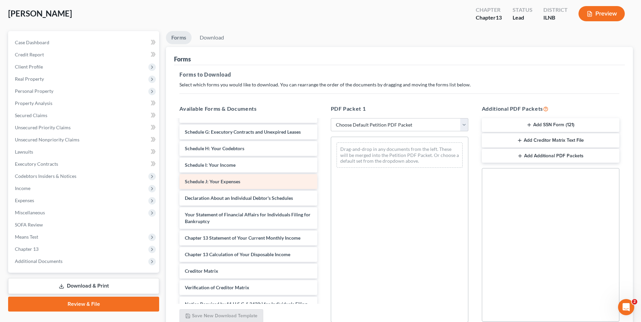
click at [238, 182] on span "Schedule J: Your Expenses" at bounding box center [212, 182] width 55 height 6
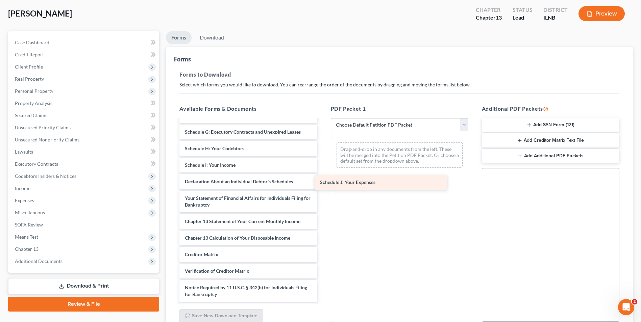
drag, startPoint x: 238, startPoint y: 182, endPoint x: 373, endPoint y: 182, distance: 135.2
click at [322, 182] on div "Schedule J: Your Expenses Voluntary Petition for Individuals Filing for Bankrup…" at bounding box center [248, 169] width 148 height 300
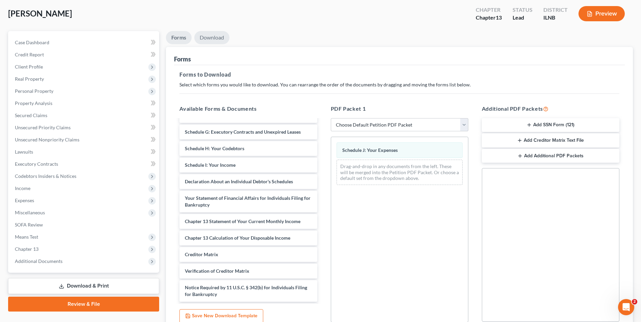
click at [205, 41] on link "Download" at bounding box center [211, 37] width 35 height 13
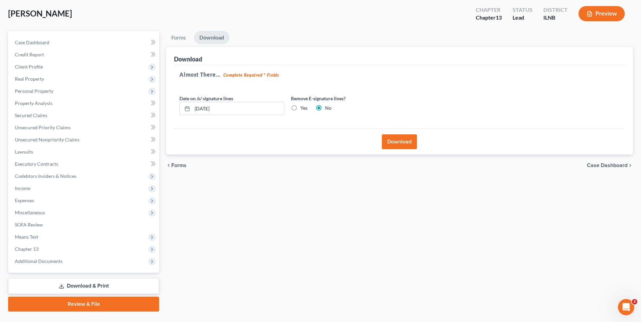
click at [397, 143] on button "Download" at bounding box center [399, 141] width 35 height 15
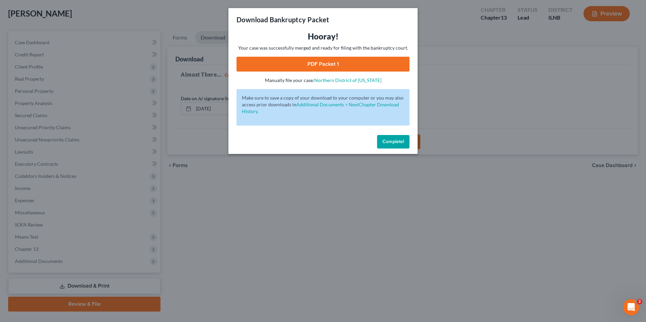
click at [314, 69] on link "PDF Packet 1" at bounding box center [323, 64] width 173 height 15
click at [394, 144] on span "Complete!" at bounding box center [394, 142] width 22 height 6
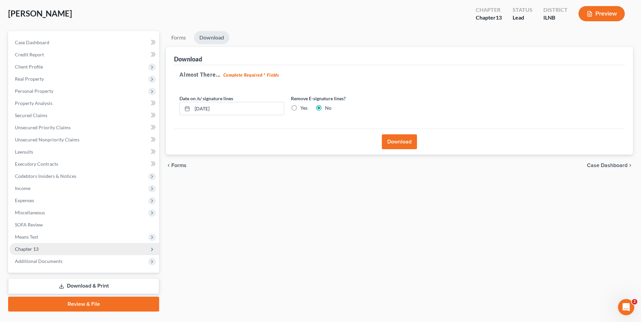
click at [51, 248] on span "Chapter 13" at bounding box center [84, 249] width 150 height 12
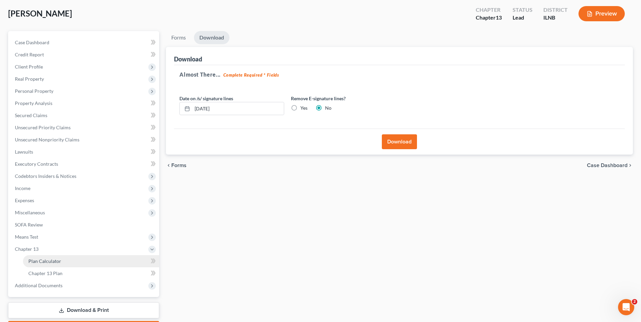
click at [48, 263] on span "Plan Calculator" at bounding box center [44, 262] width 33 height 6
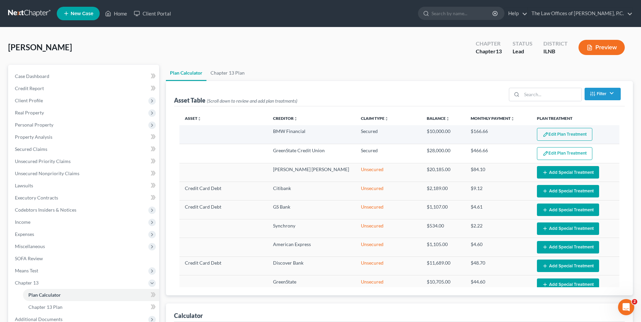
select select "59"
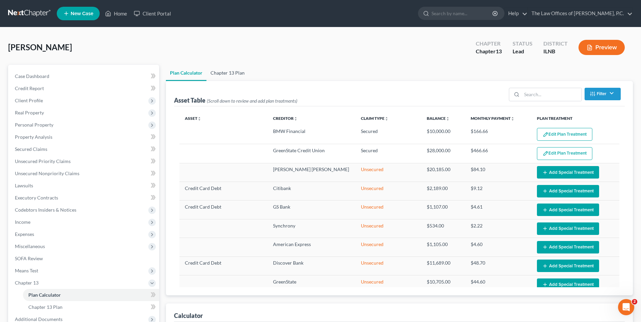
click at [228, 75] on link "Chapter 13 Plan" at bounding box center [227, 73] width 42 height 16
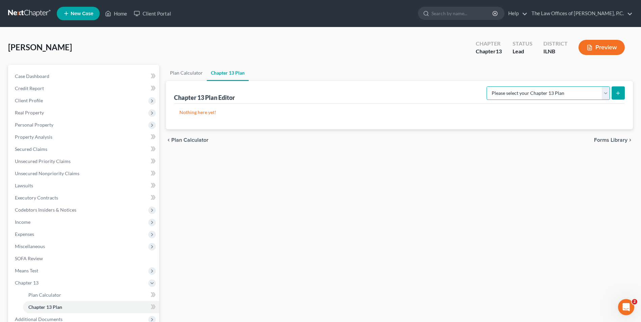
click at [607, 94] on select "Please select your Chapter 13 Plan National Form Plan - Official Form 113 North…" at bounding box center [548, 94] width 123 height 14
select select "1"
click at [498, 87] on select "Please select your Chapter 13 Plan National Form Plan - Official Form 113 North…" at bounding box center [548, 94] width 123 height 14
click at [620, 93] on line "submit" at bounding box center [618, 93] width 3 height 0
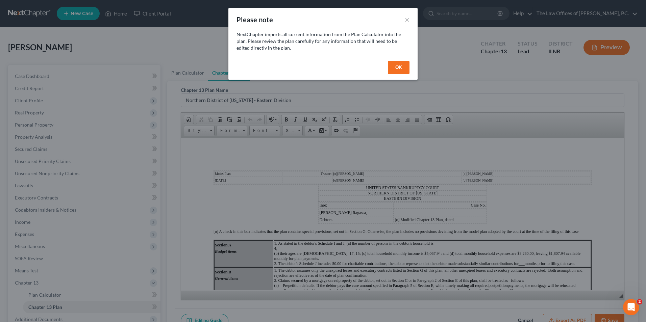
click at [394, 71] on button "OK" at bounding box center [399, 68] width 22 height 14
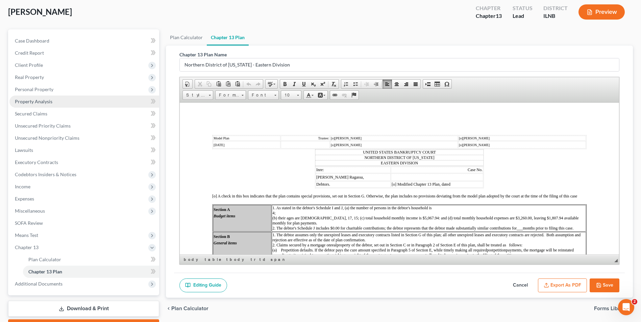
scroll to position [24, 0]
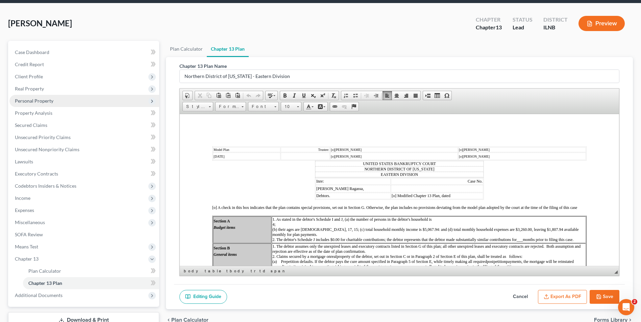
click at [57, 102] on span "Personal Property" at bounding box center [84, 101] width 150 height 12
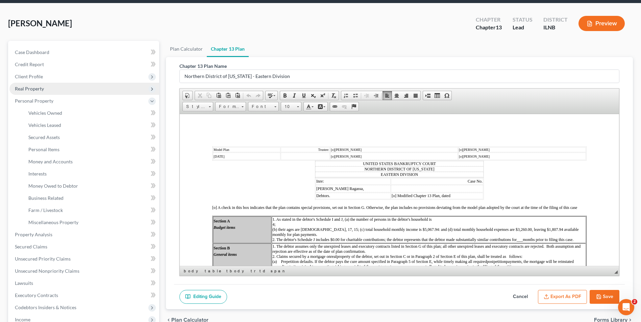
click at [43, 90] on span "Real Property" at bounding box center [29, 89] width 29 height 6
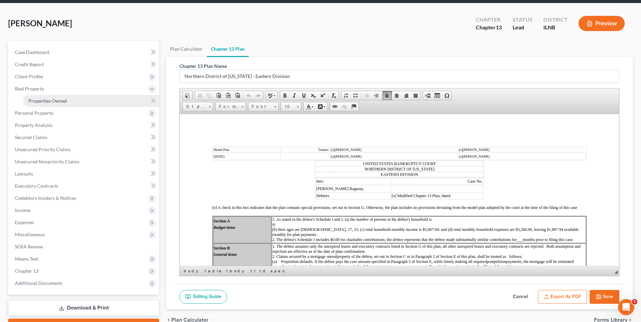
click at [43, 101] on span "Properties Owned" at bounding box center [47, 101] width 39 height 6
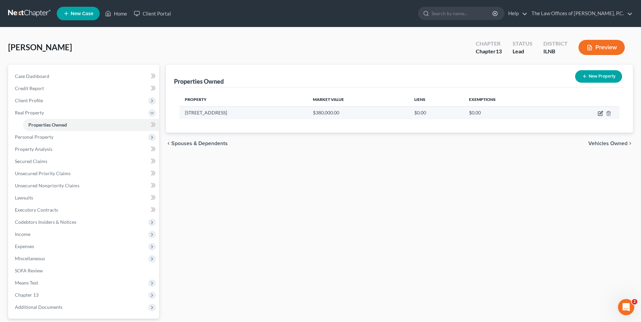
click at [600, 114] on icon "button" at bounding box center [601, 112] width 3 height 3
select select "14"
select select "3"
select select "0"
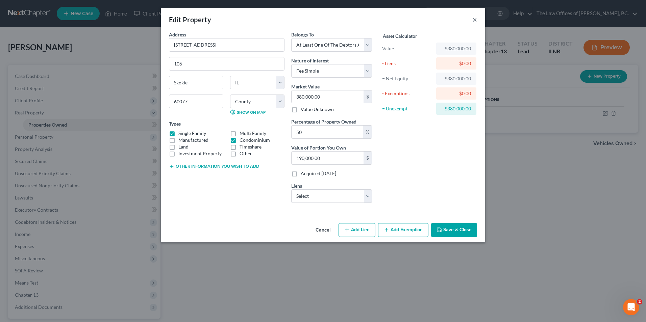
click at [473, 19] on button "×" at bounding box center [474, 20] width 5 height 8
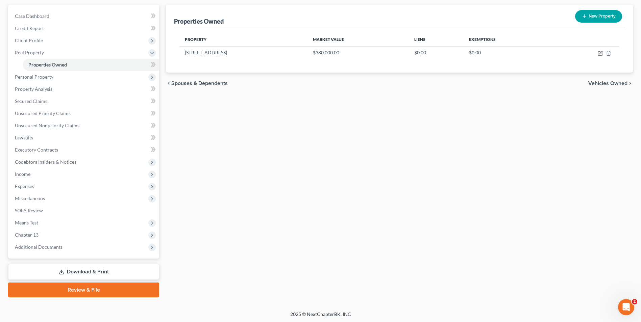
scroll to position [61, 0]
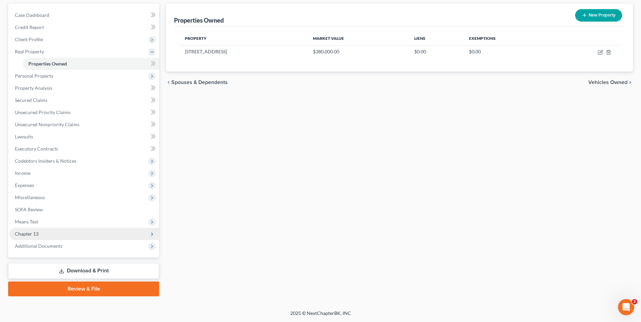
click at [44, 237] on span "Chapter 13" at bounding box center [84, 234] width 150 height 12
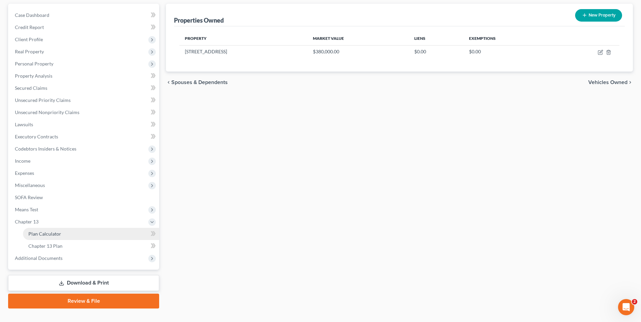
click at [46, 237] on span "Plan Calculator" at bounding box center [44, 234] width 33 height 6
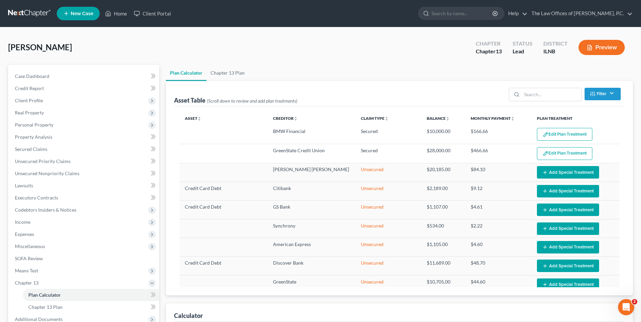
select select "59"
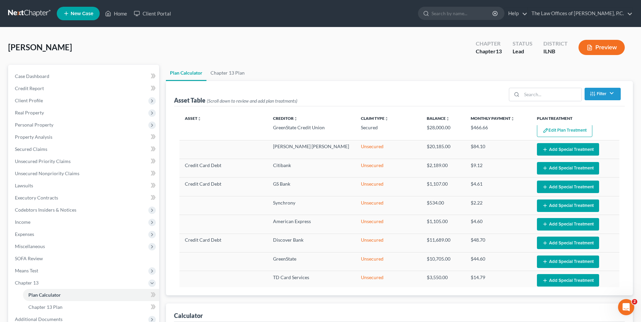
scroll to position [68, 0]
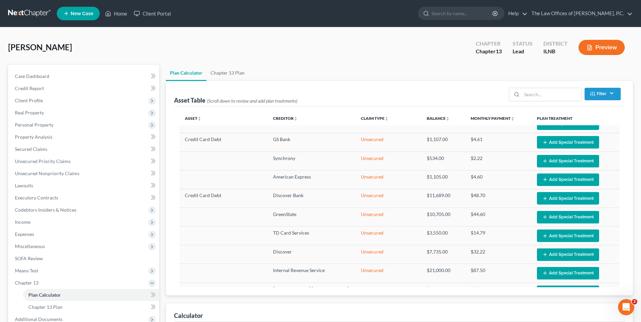
click at [607, 95] on button "Filter" at bounding box center [603, 94] width 36 height 13
click at [401, 89] on div "Asset Table (Scroll down to review and add plan treatments) Filter Claim Type F…" at bounding box center [399, 93] width 451 height 25
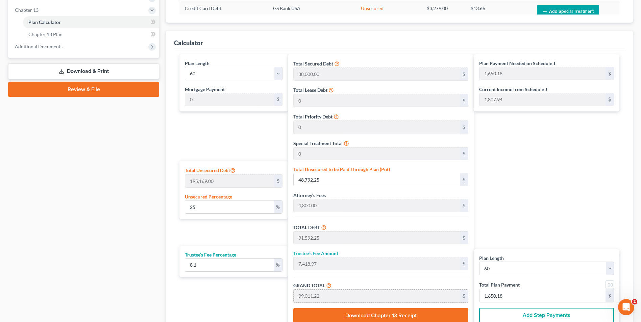
scroll to position [267, 0]
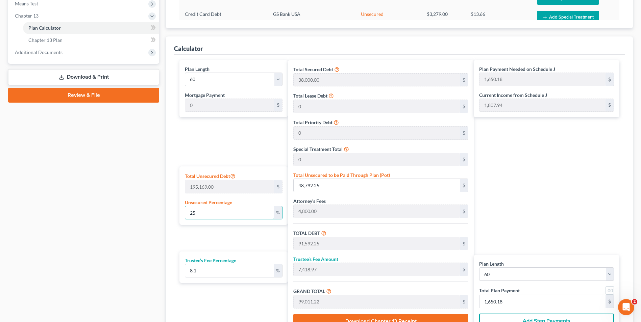
drag, startPoint x: 214, startPoint y: 215, endPoint x: 140, endPoint y: 216, distance: 74.4
click at [140, 216] on div "Petition Navigation Case Dashboard Payments Invoices Payments Payments Credit R…" at bounding box center [321, 81] width 632 height 567
type input "5"
type input "9,758.45"
type input "52,558.45"
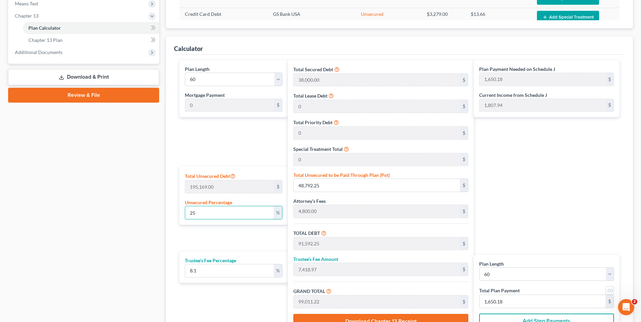
type input "4,257.23"
type input "56,815.68"
type input "946.92"
type input "50"
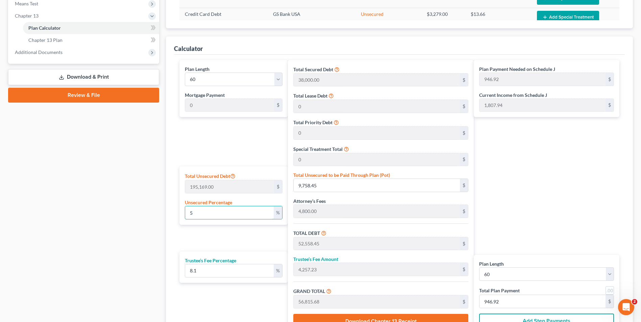
type input "97,584.50"
type input "140,384.50"
type input "11,371.14"
type input "151,755.64"
type input "2,529.26"
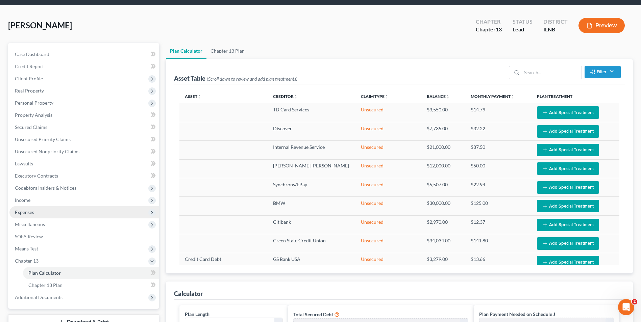
scroll to position [34, 0]
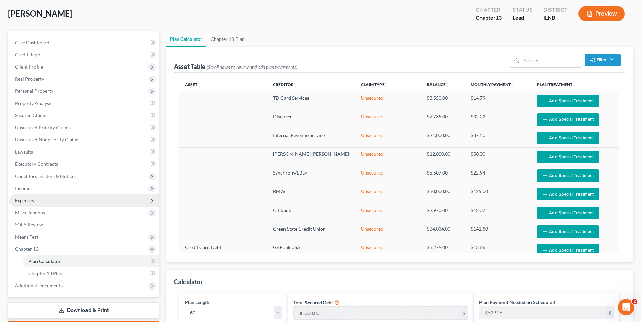
click at [36, 201] on span "Expenses" at bounding box center [84, 201] width 150 height 12
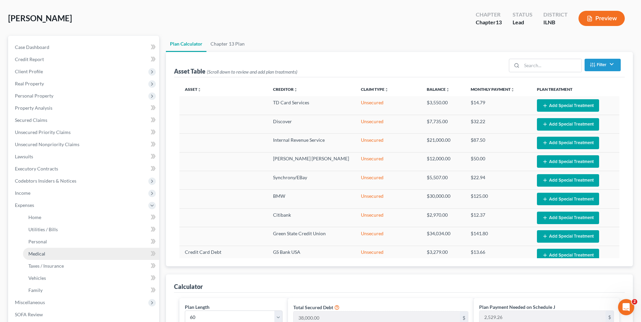
scroll to position [68, 0]
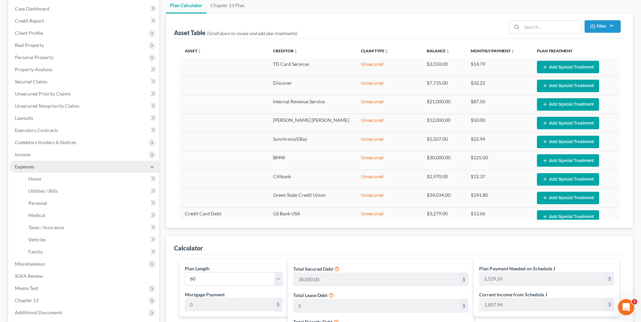
click at [39, 172] on span "Expenses" at bounding box center [84, 167] width 150 height 12
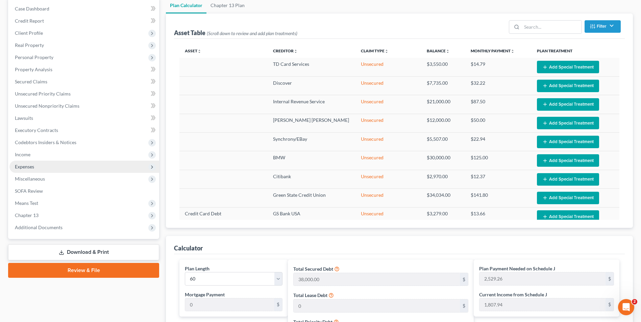
click at [23, 167] on span "Expenses" at bounding box center [24, 167] width 19 height 6
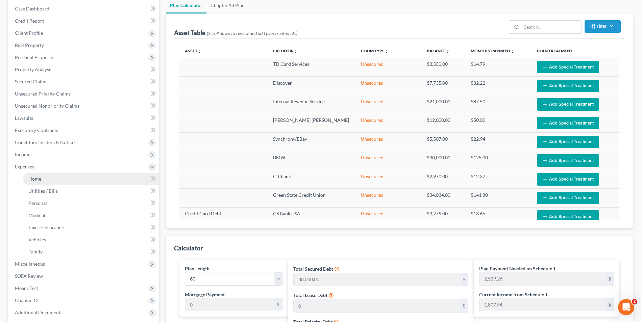
click at [32, 181] on span "Home" at bounding box center [34, 179] width 13 height 6
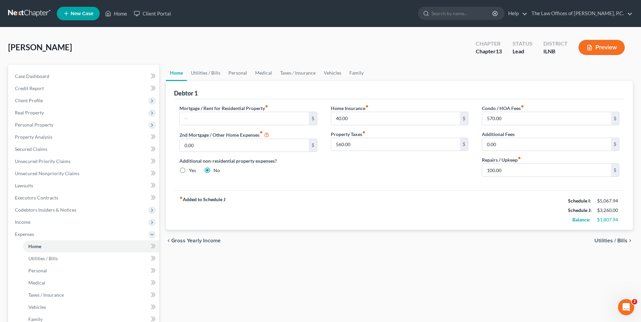
click at [366, 73] on ul "Home Utilities / Bills Personal Medical Taxes / Insurance Vehicles Family" at bounding box center [399, 73] width 467 height 16
click at [41, 226] on span "Income" at bounding box center [84, 222] width 150 height 12
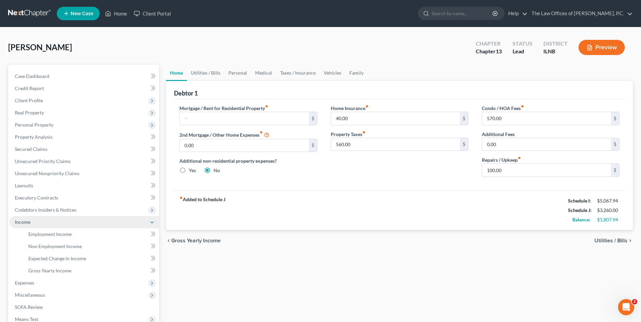
click at [64, 224] on span "Income" at bounding box center [84, 222] width 150 height 12
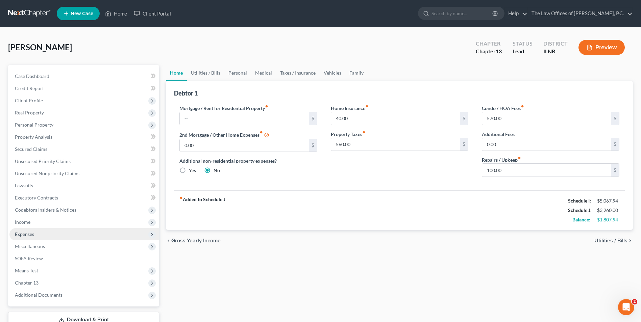
click at [67, 236] on span "Expenses" at bounding box center [84, 234] width 150 height 12
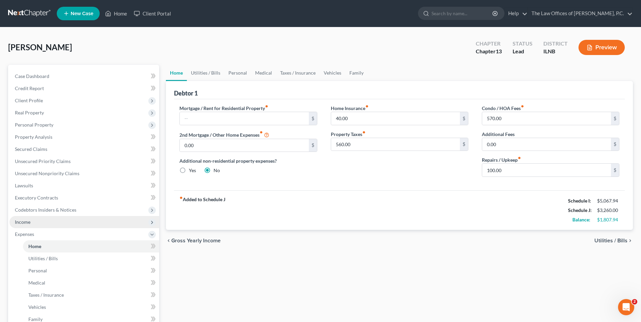
click at [21, 220] on span "Income" at bounding box center [23, 222] width 16 height 6
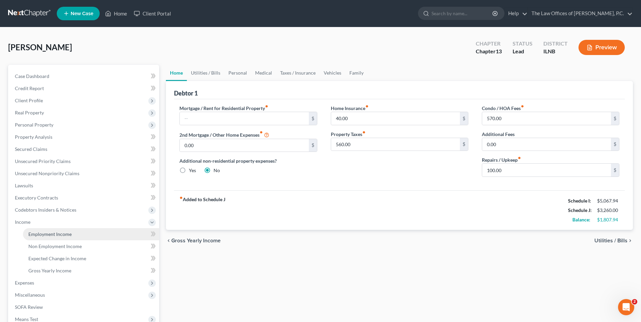
click at [31, 237] on span "Employment Income" at bounding box center [49, 234] width 43 height 6
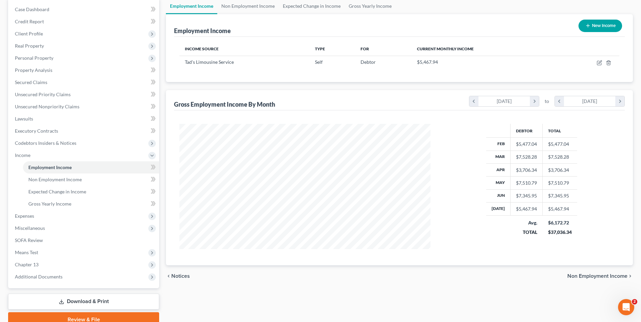
scroll to position [68, 0]
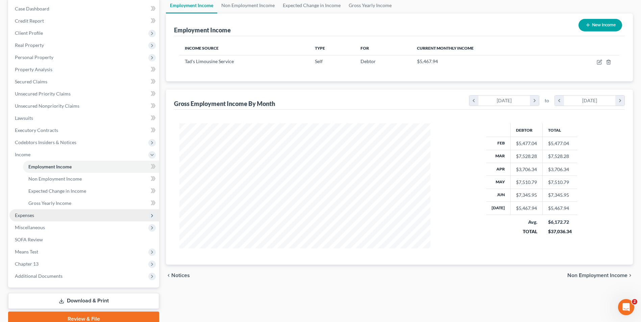
click at [42, 218] on span "Expenses" at bounding box center [84, 216] width 150 height 12
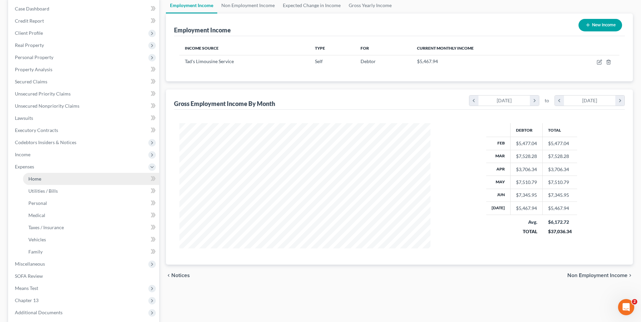
click at [51, 180] on link "Home" at bounding box center [91, 179] width 136 height 12
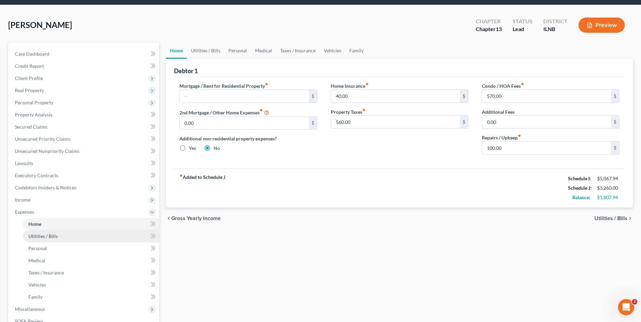
scroll to position [34, 0]
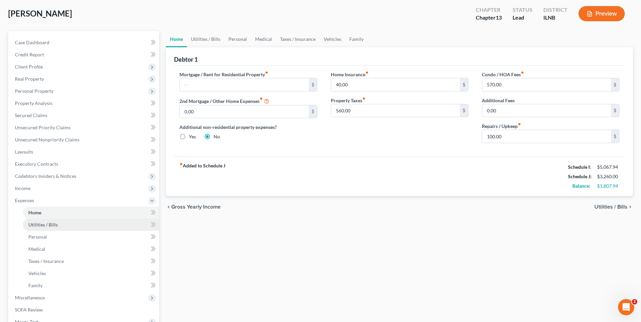
click at [91, 230] on link "Utilities / Bills" at bounding box center [91, 225] width 136 height 12
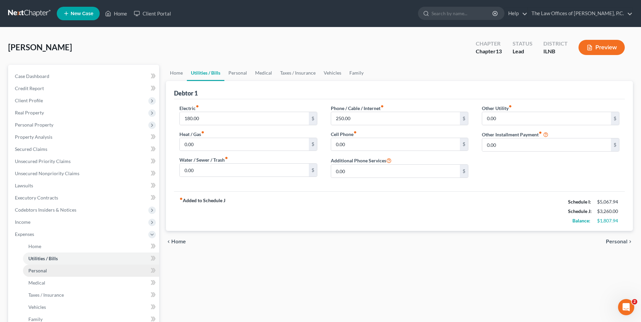
click at [42, 269] on span "Personal" at bounding box center [37, 271] width 19 height 6
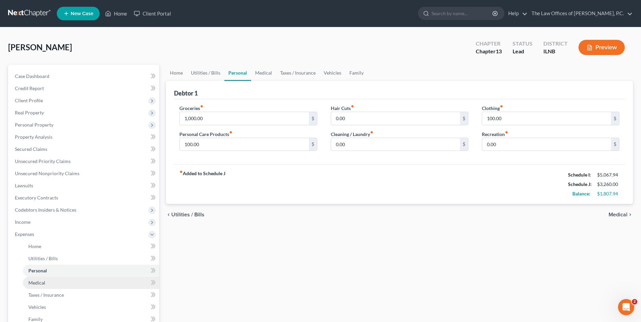
click at [56, 281] on link "Medical" at bounding box center [91, 283] width 136 height 12
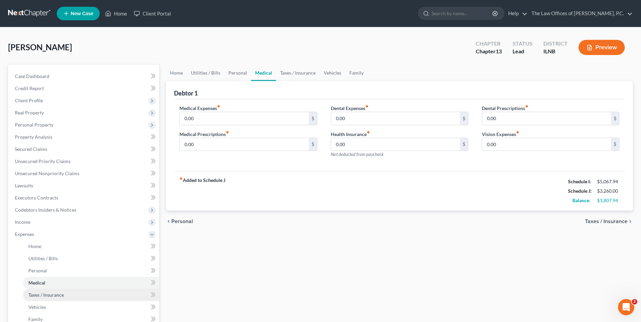
click at [49, 297] on span "Taxes / Insurance" at bounding box center [45, 295] width 35 height 6
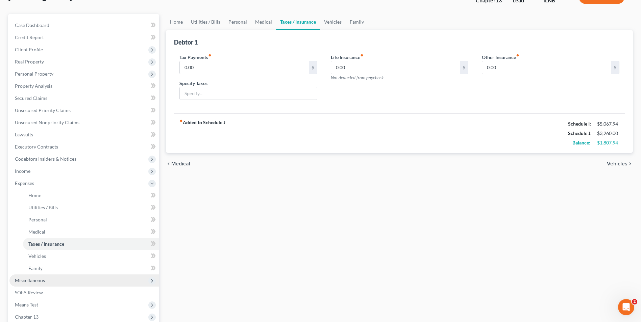
scroll to position [68, 0]
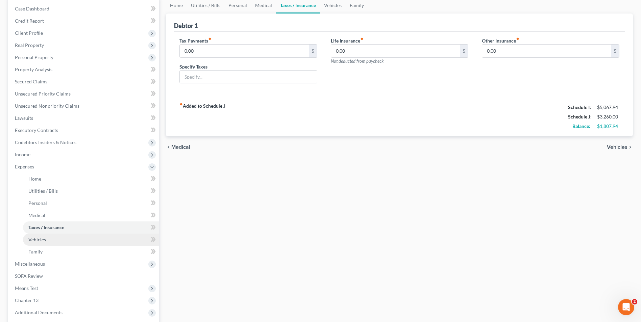
click at [46, 242] on link "Vehicles" at bounding box center [91, 240] width 136 height 12
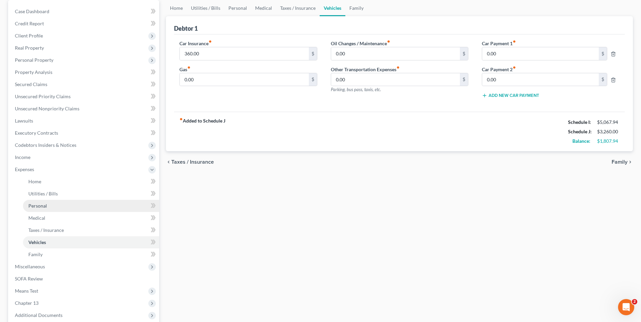
scroll to position [68, 0]
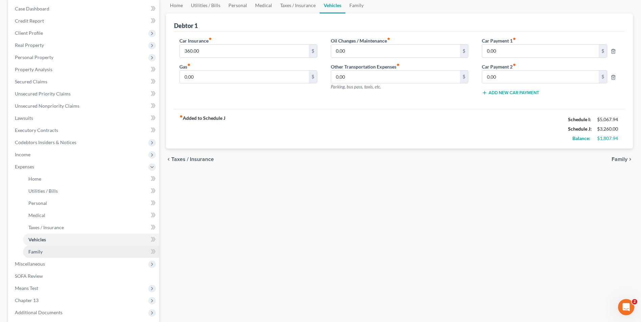
click at [49, 250] on link "Family" at bounding box center [91, 252] width 136 height 12
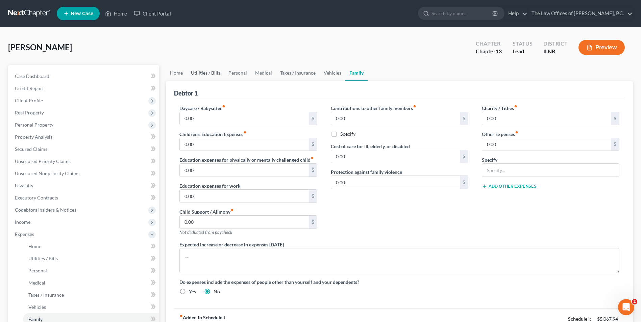
click at [203, 74] on link "Utilities / Bills" at bounding box center [206, 73] width 38 height 16
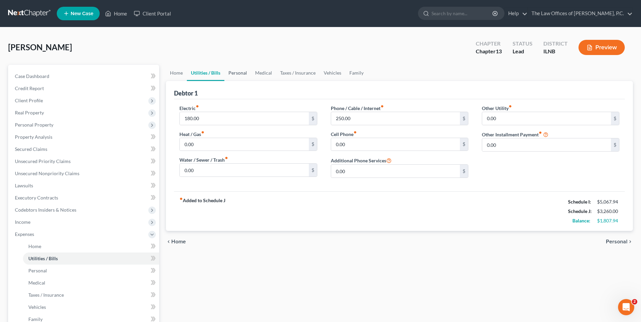
click at [241, 74] on link "Personal" at bounding box center [237, 73] width 27 height 16
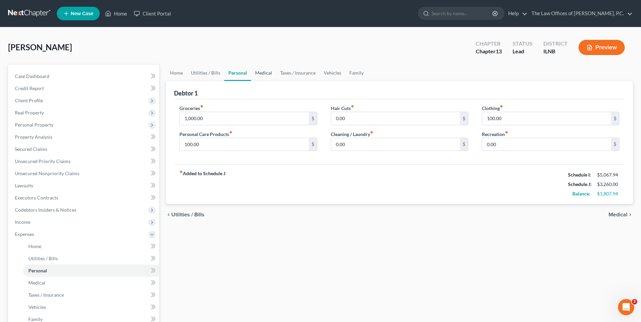
click at [255, 74] on link "Medical" at bounding box center [263, 73] width 25 height 16
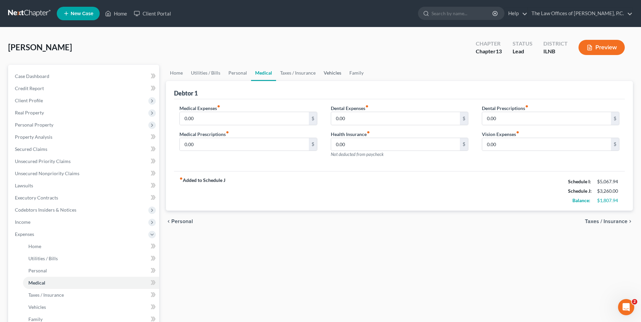
click at [337, 74] on link "Vehicles" at bounding box center [333, 73] width 26 height 16
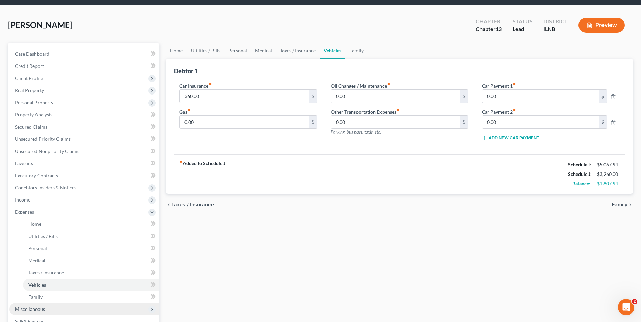
scroll to position [34, 0]
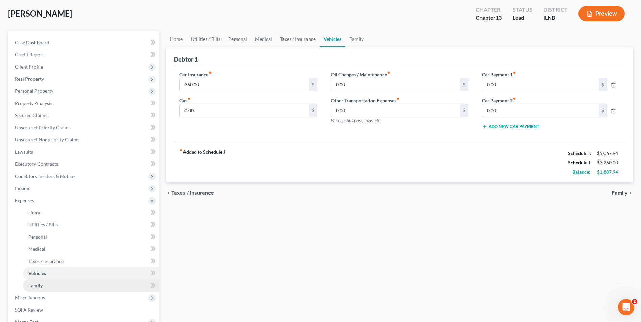
click at [58, 285] on link "Family" at bounding box center [91, 286] width 136 height 12
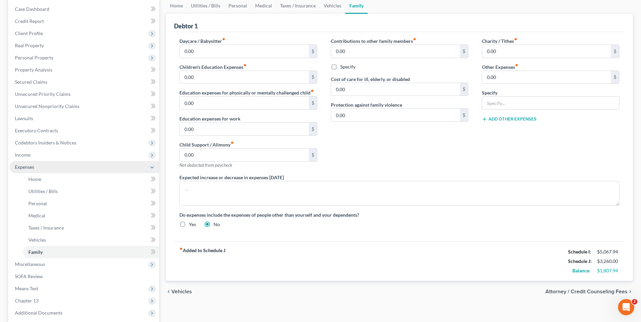
scroll to position [68, 0]
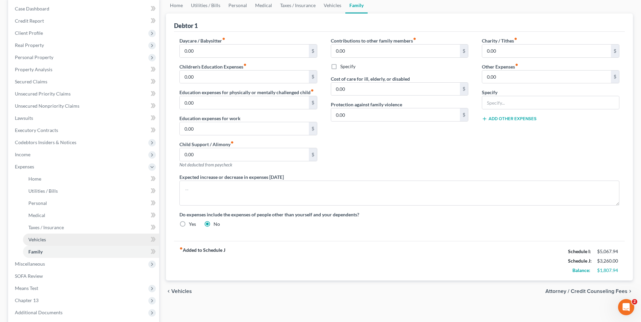
click at [55, 243] on link "Vehicles" at bounding box center [91, 240] width 136 height 12
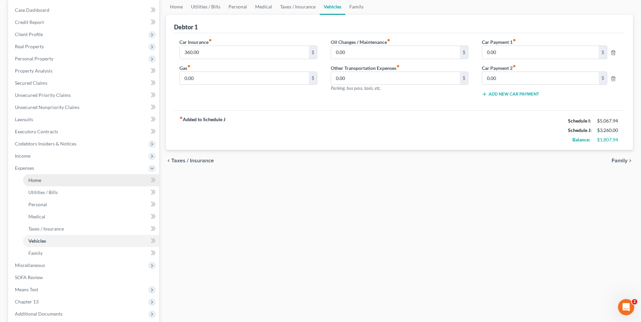
scroll to position [68, 0]
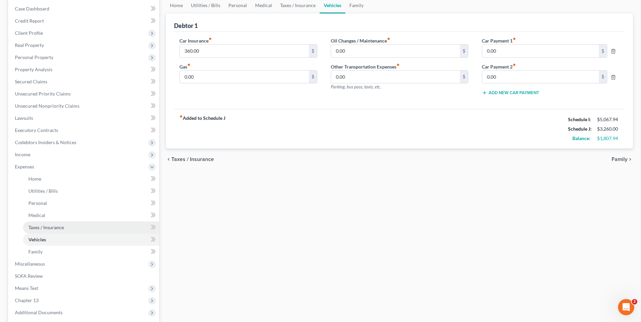
click at [43, 228] on span "Taxes / Insurance" at bounding box center [45, 228] width 35 height 6
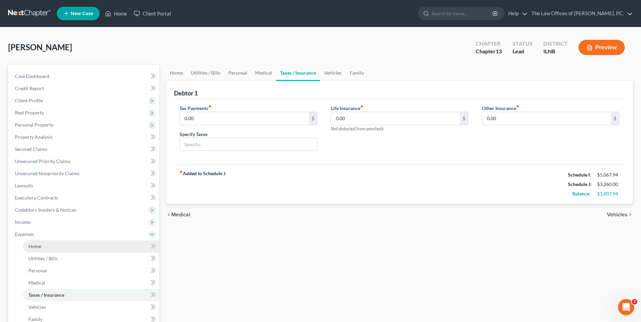
click at [49, 246] on link "Home" at bounding box center [91, 247] width 136 height 12
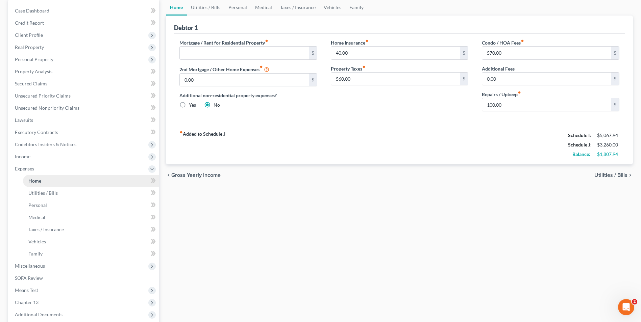
scroll to position [68, 0]
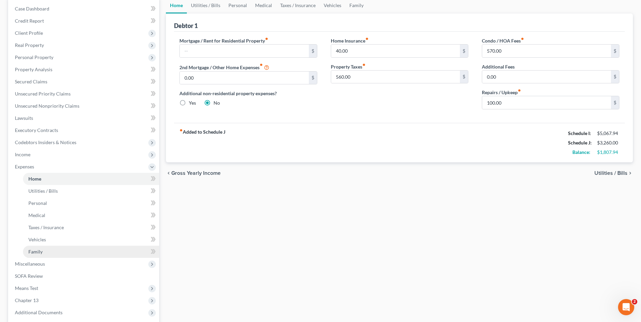
click at [60, 255] on link "Family" at bounding box center [91, 252] width 136 height 12
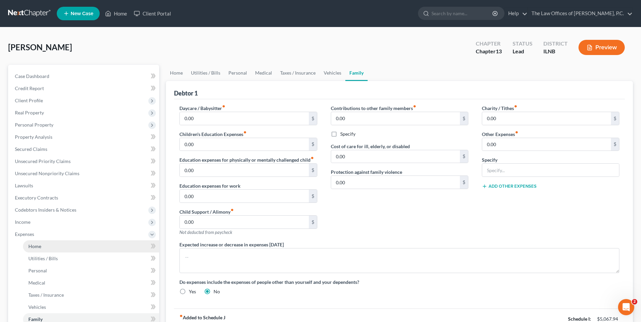
scroll to position [34, 0]
